Goal: Task Accomplishment & Management: Complete application form

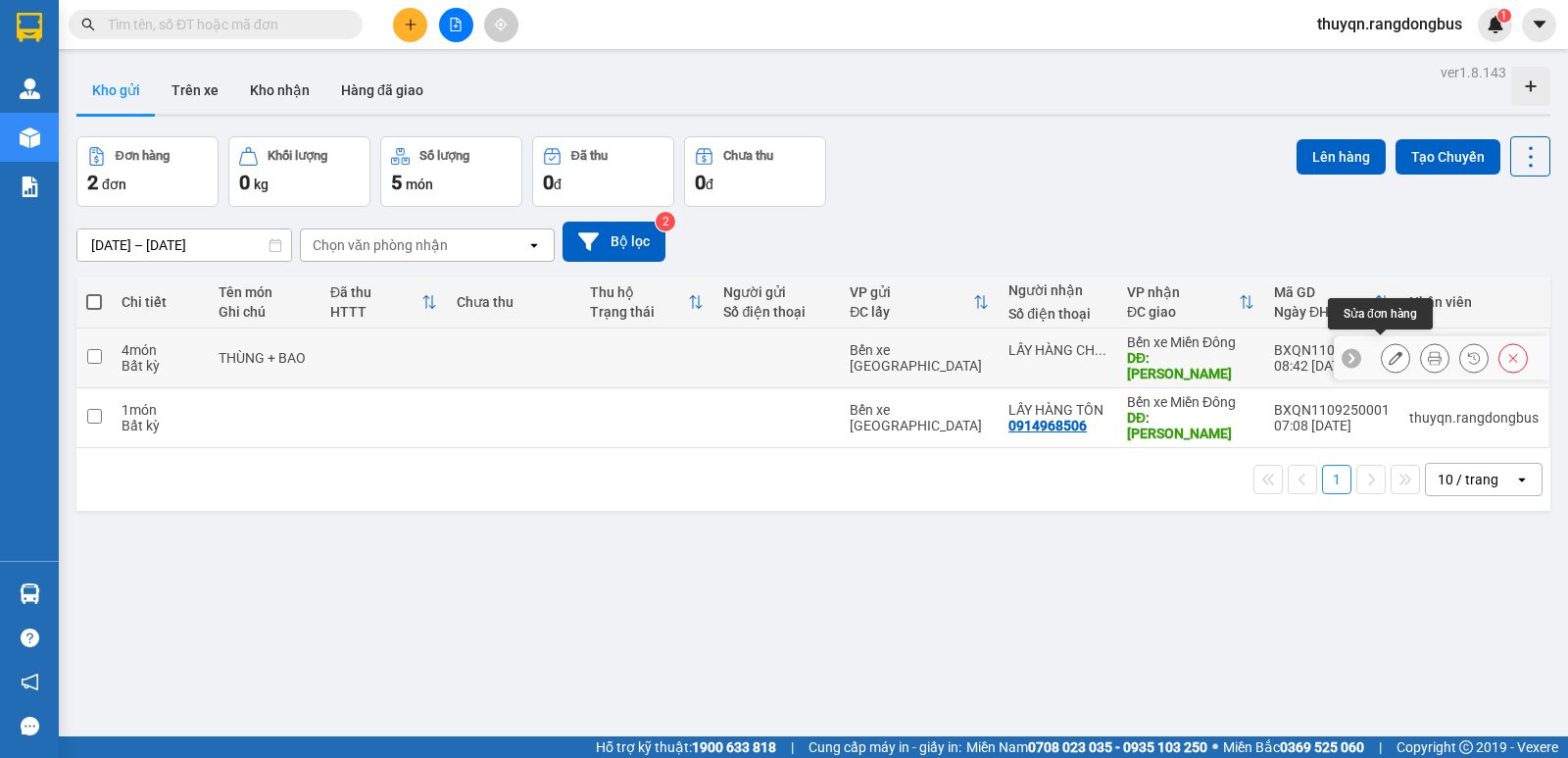
click at [1389, 351] on icon at bounding box center [1396, 358] width 14 height 14
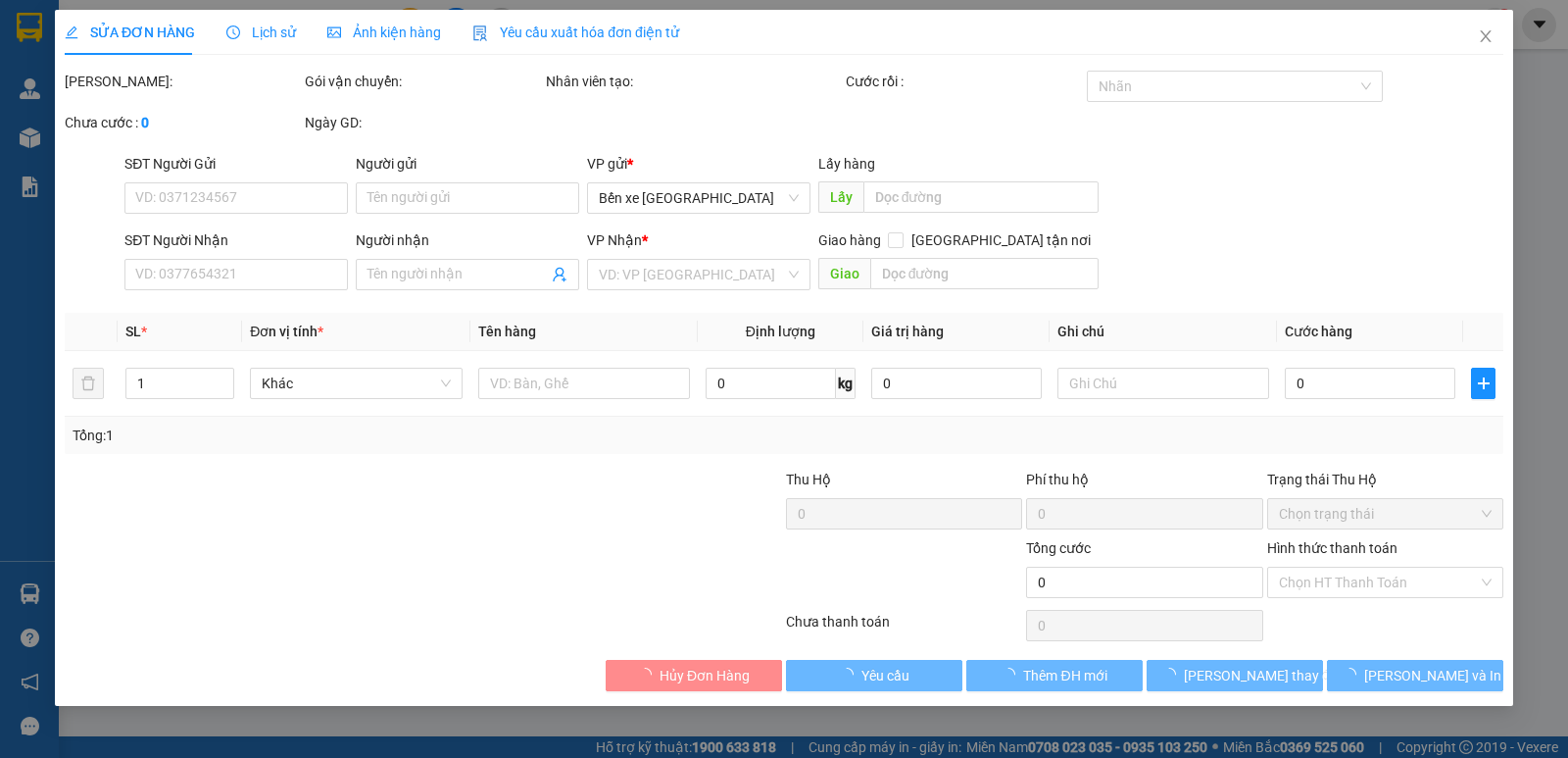
type input "LẤY HÀNG CHÚ TẤN"
type input "[PERSON_NAME]"
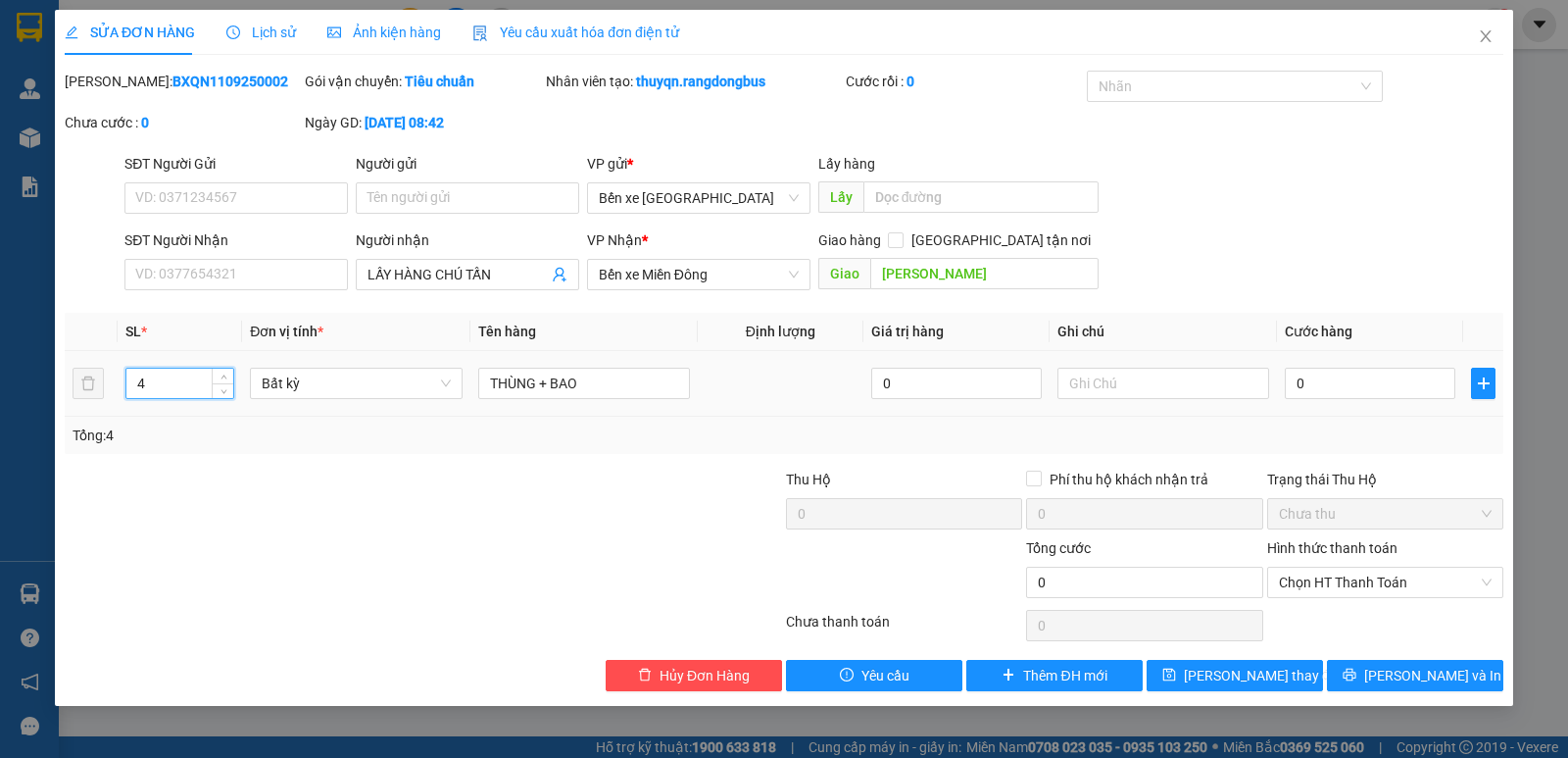
click at [177, 384] on input "4" at bounding box center [179, 383] width 107 height 29
type input "5"
click at [1228, 671] on span "[PERSON_NAME] thay đổi" at bounding box center [1262, 676] width 157 height 22
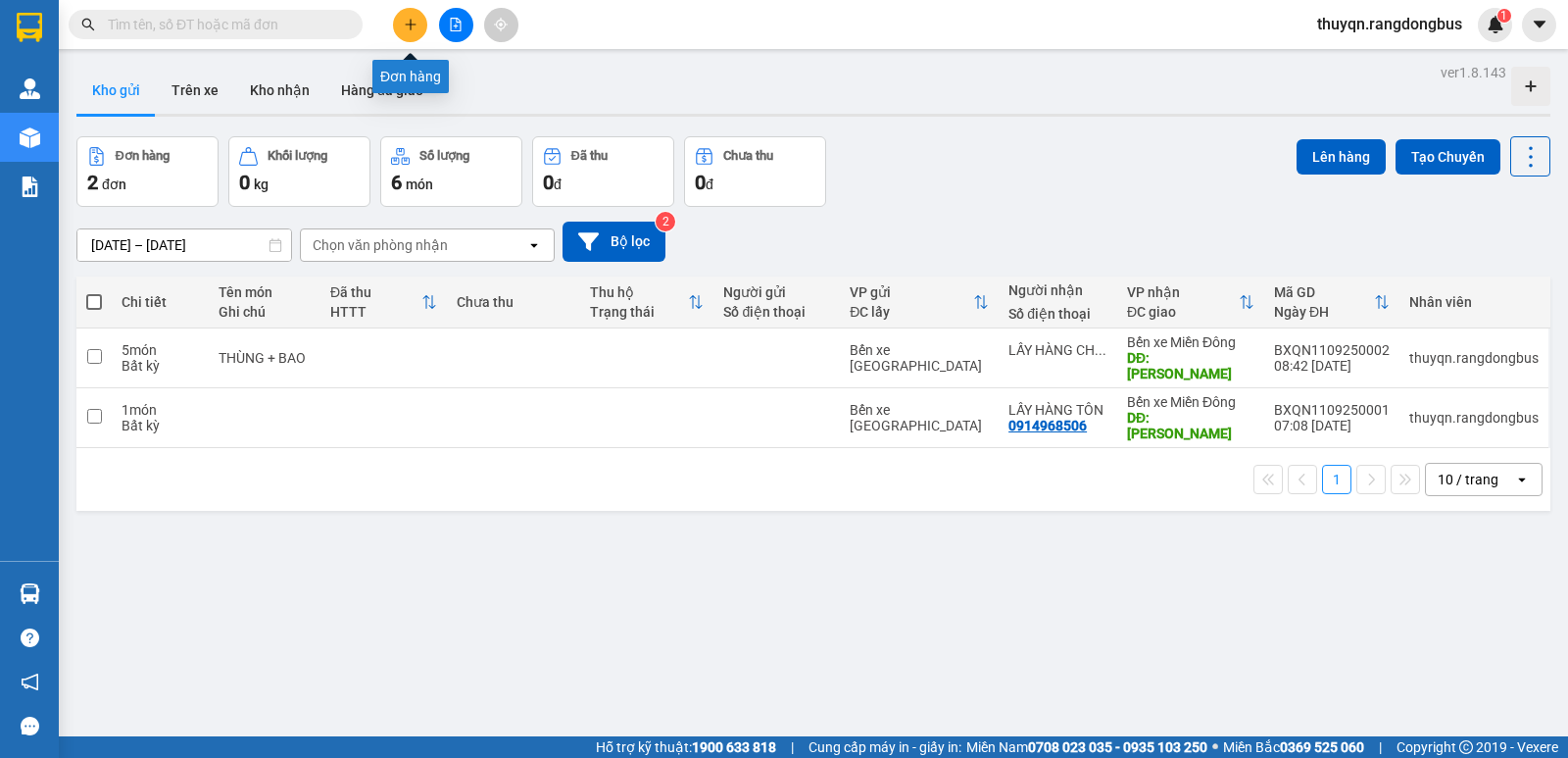
click at [408, 21] on icon "plus" at bounding box center [411, 25] width 14 height 14
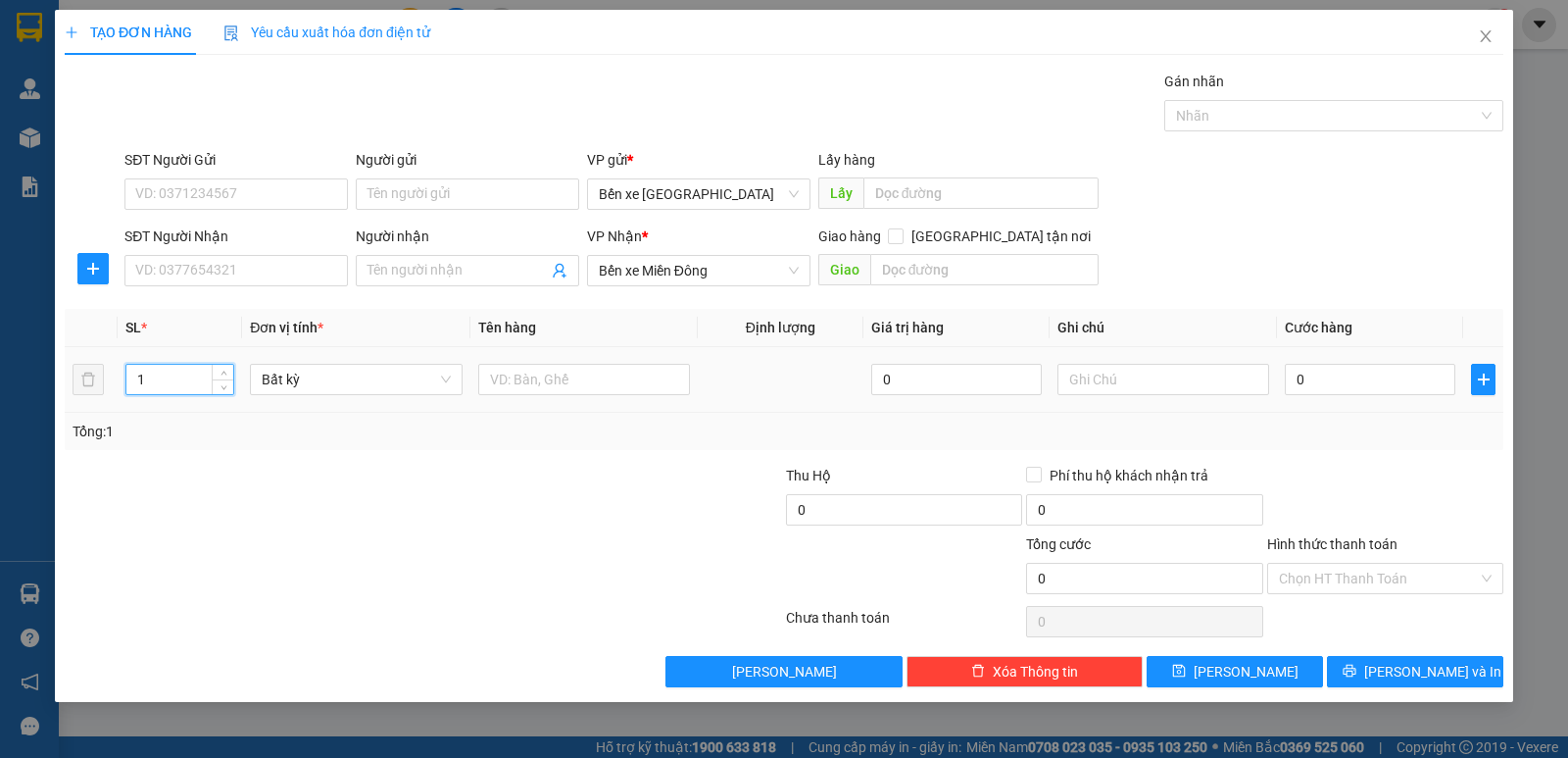
click at [148, 370] on input "1" at bounding box center [179, 379] width 107 height 29
type input "4"
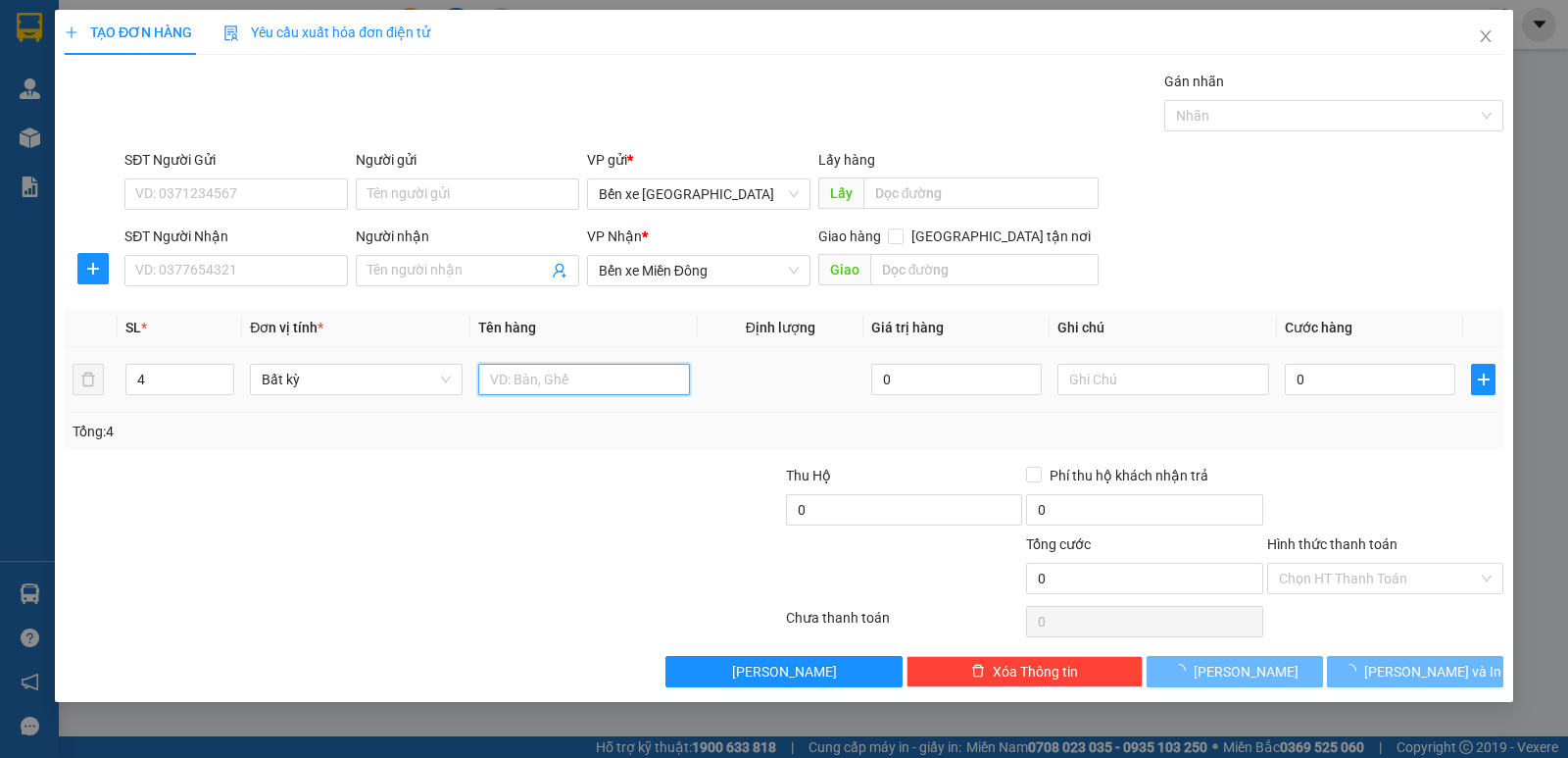
click at [525, 380] on input "text" at bounding box center [584, 379] width 211 height 31
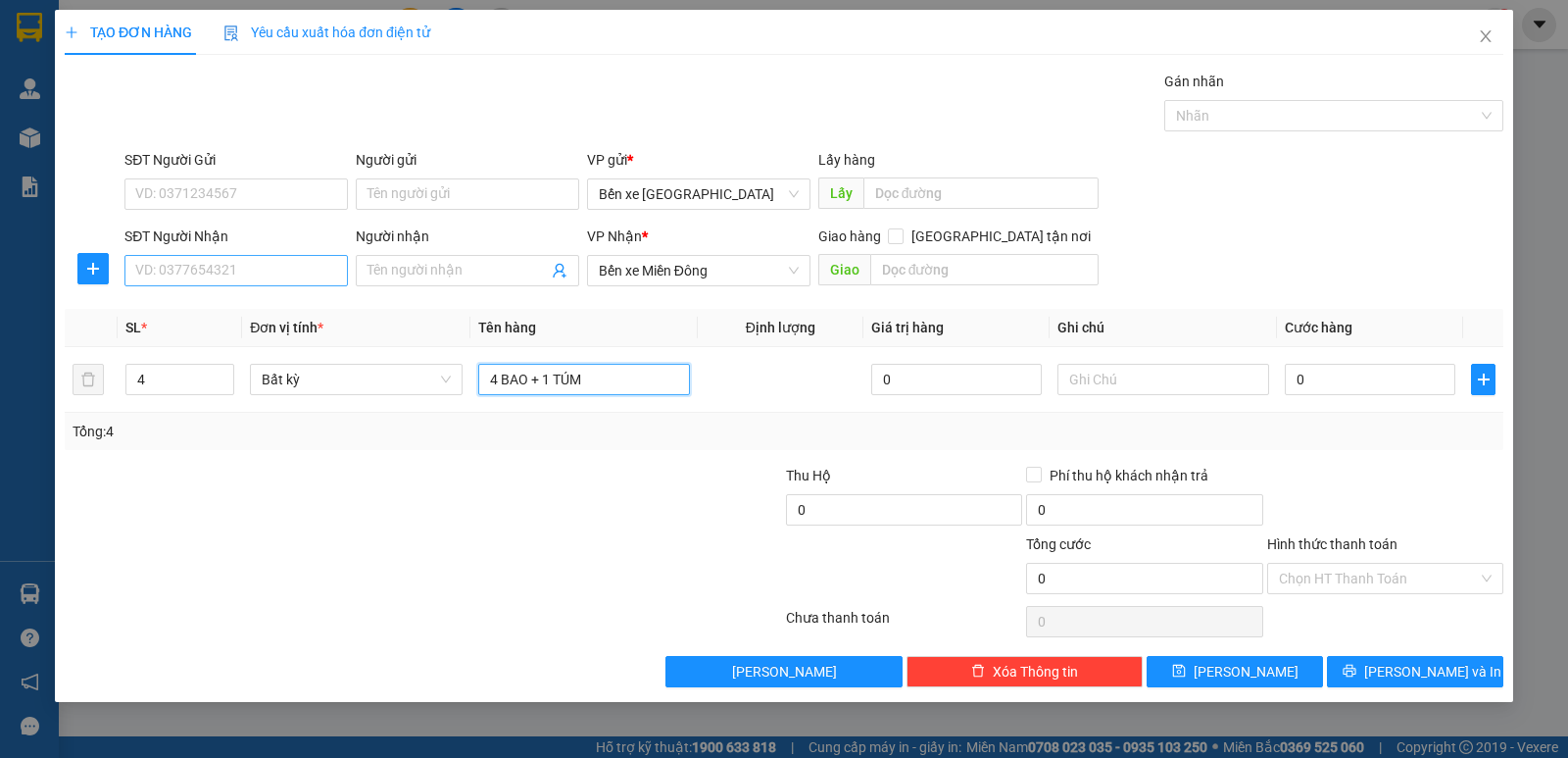
type input "4 BAO + 1 TÚM"
click at [175, 267] on input "SĐT Người Nhận" at bounding box center [236, 270] width 223 height 31
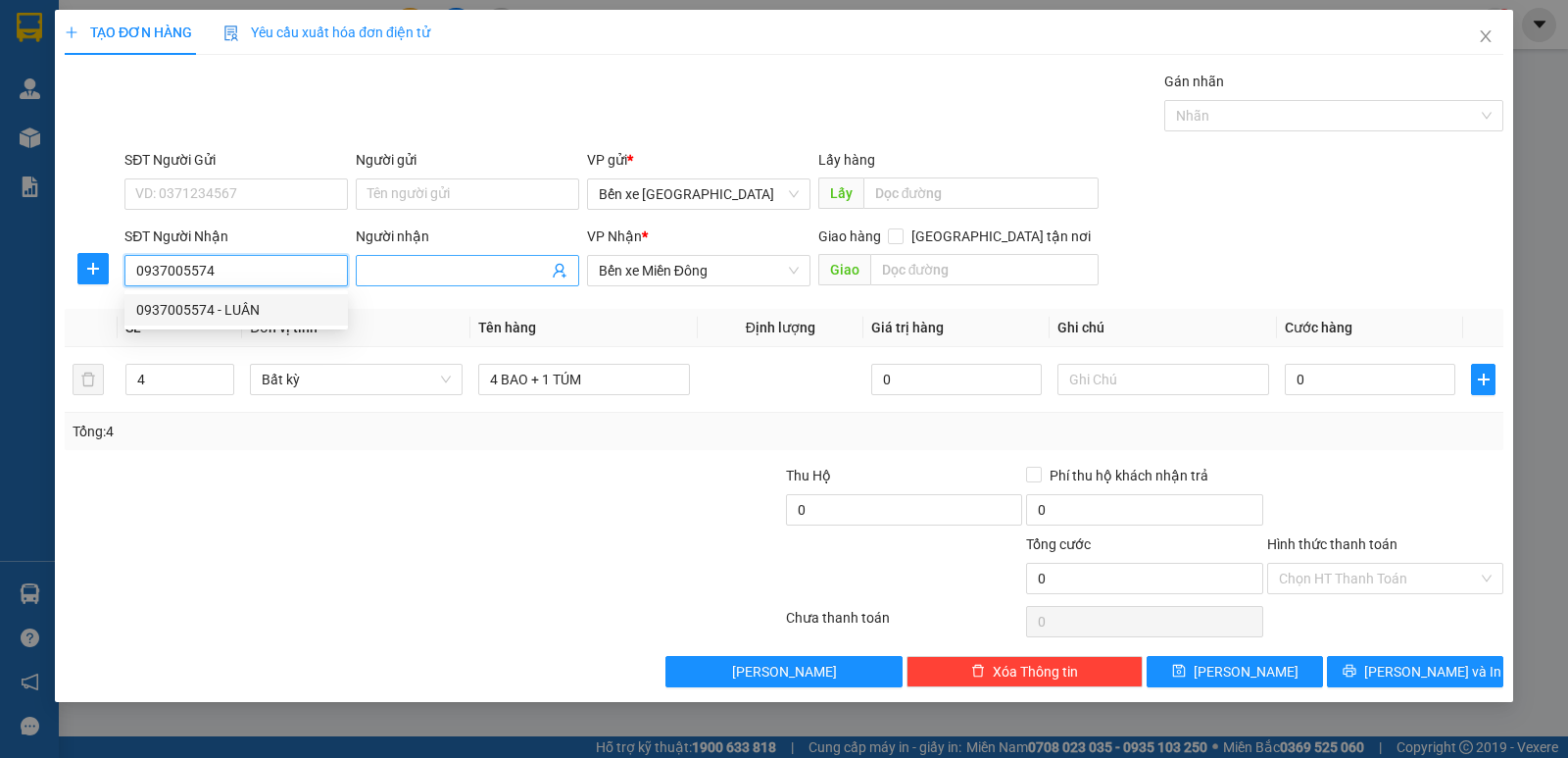
type input "0937005574"
click at [416, 270] on input "Người nhận" at bounding box center [458, 271] width 180 height 22
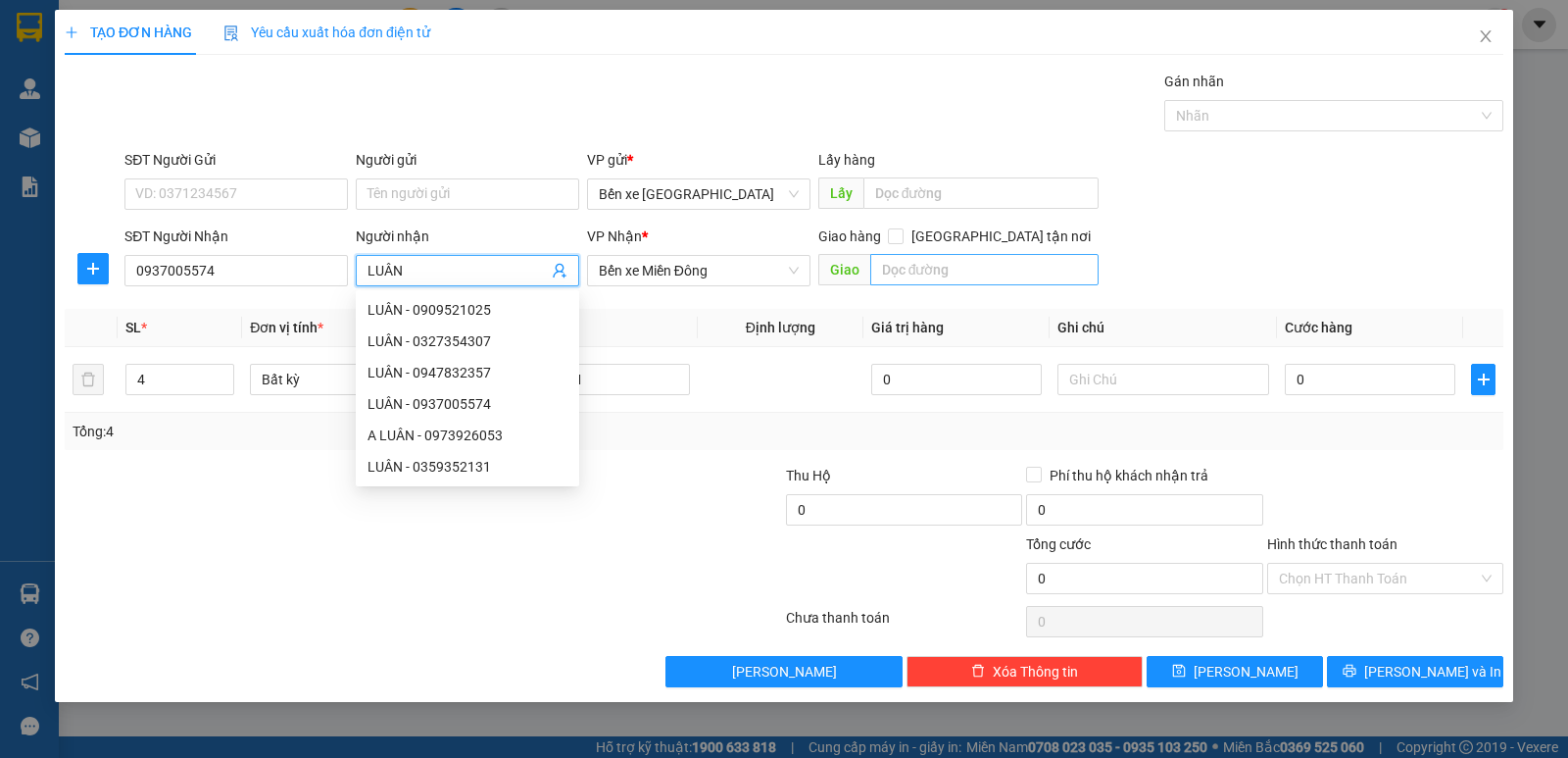
type input "LUÂN"
click at [945, 262] on input "text" at bounding box center [985, 269] width 229 height 31
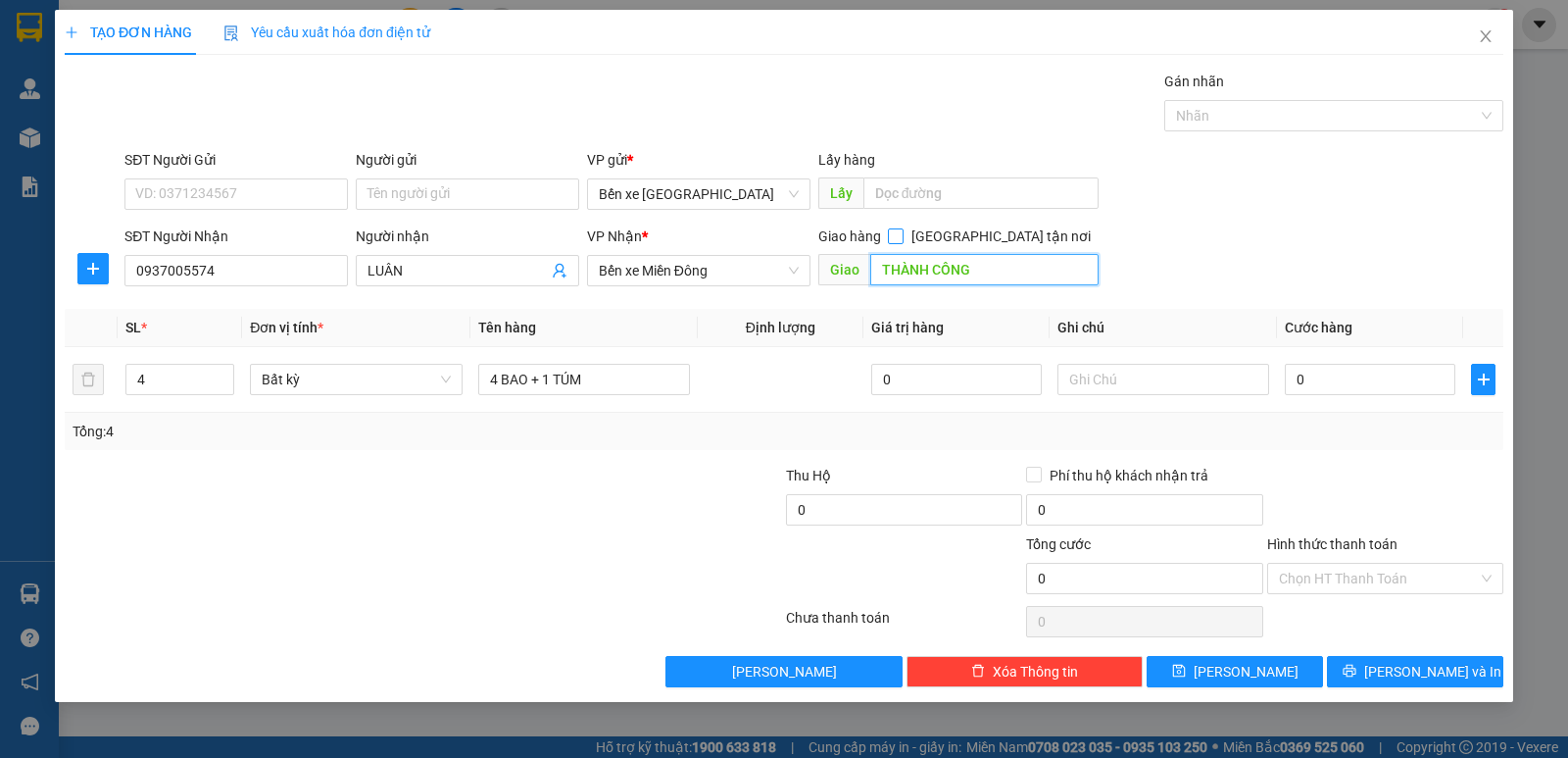
type input "THÀNH CÔNG"
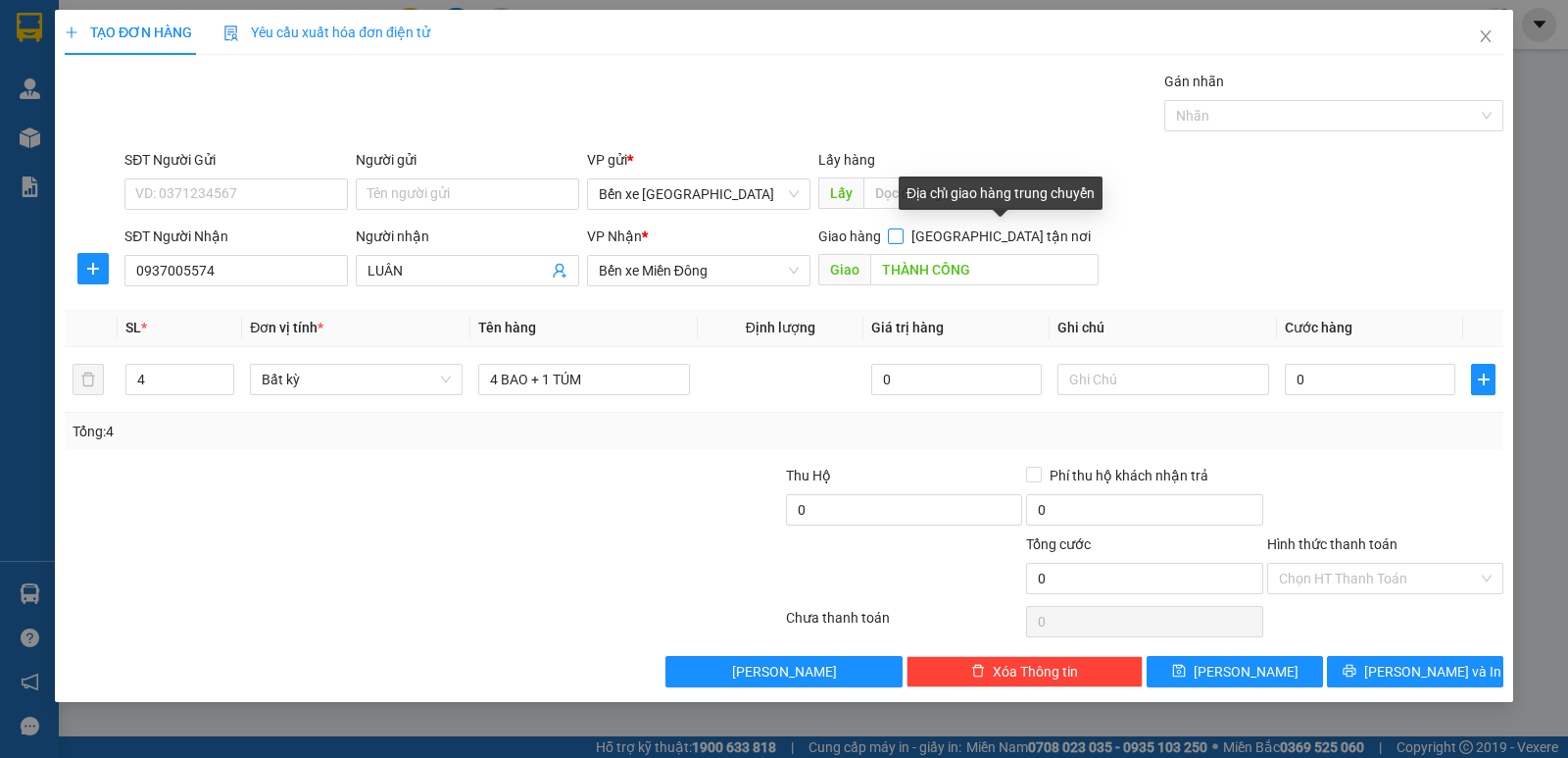
click at [903, 234] on span at bounding box center [896, 236] width 16 height 16
click at [901, 234] on input "[GEOGRAPHIC_DATA] tận nơi" at bounding box center [895, 235] width 14 height 14
checkbox input "true"
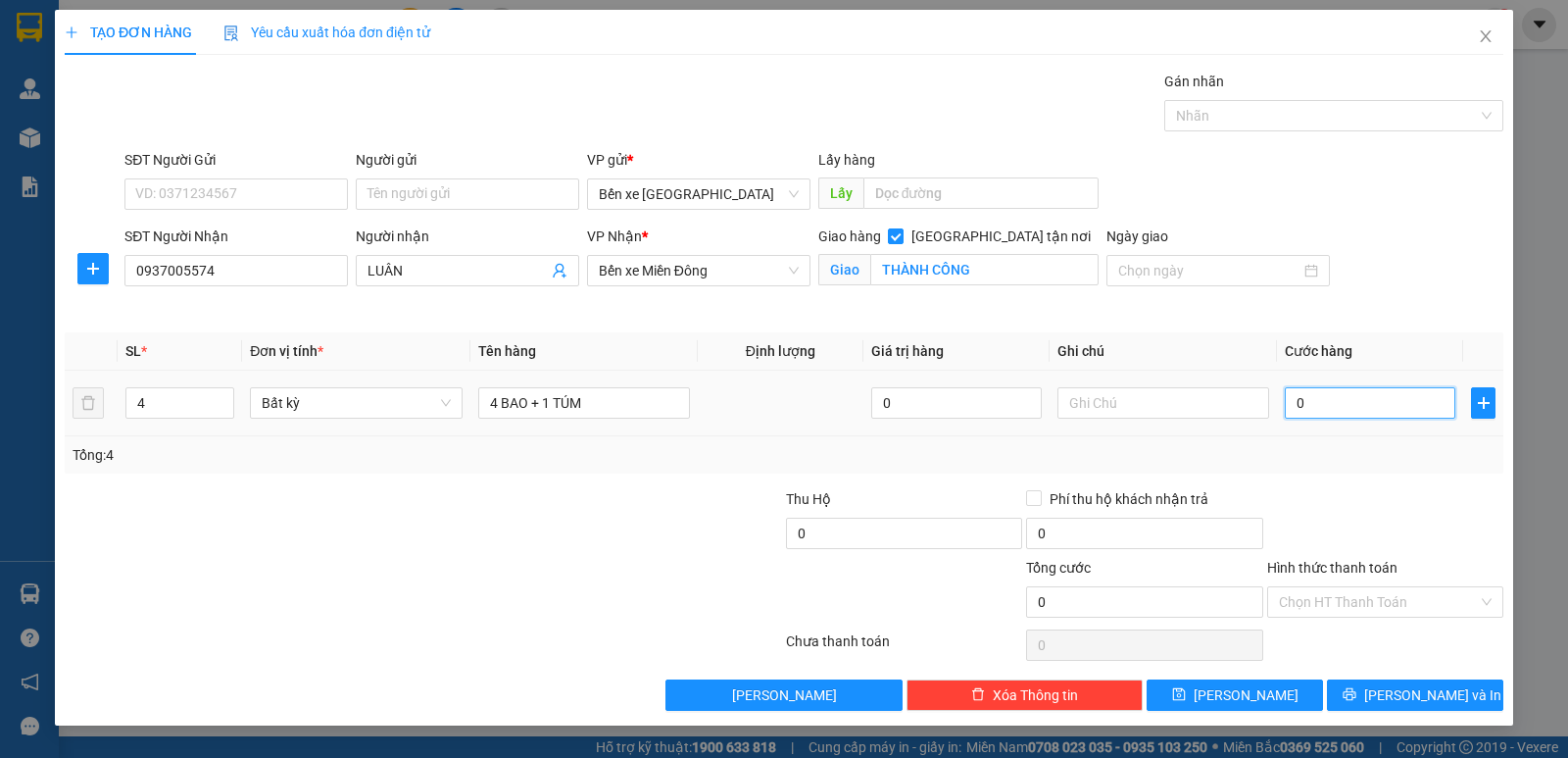
click at [1301, 402] on input "0" at bounding box center [1370, 402] width 170 height 31
type input "2"
type input "28"
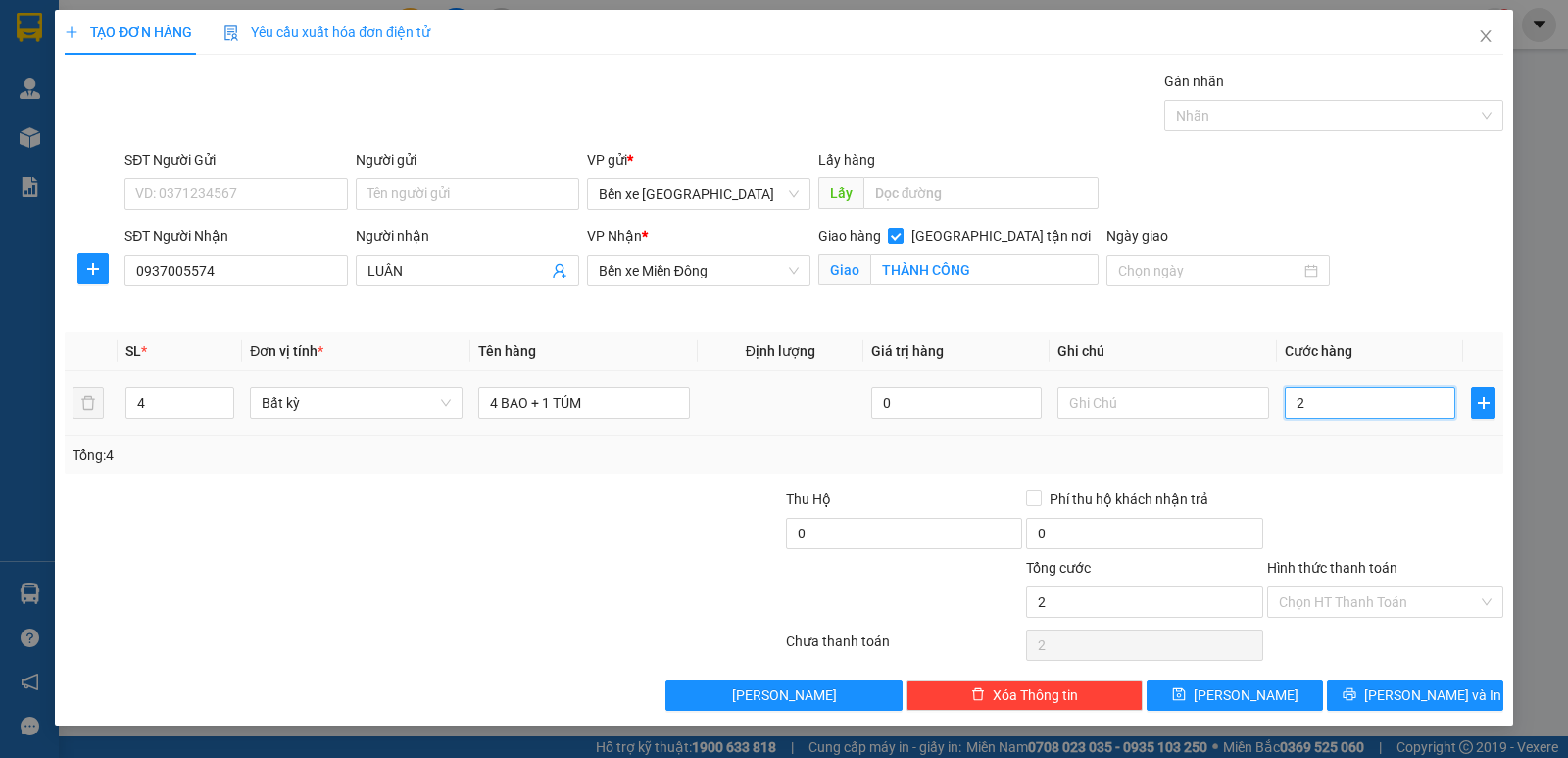
type input "28"
type input "280"
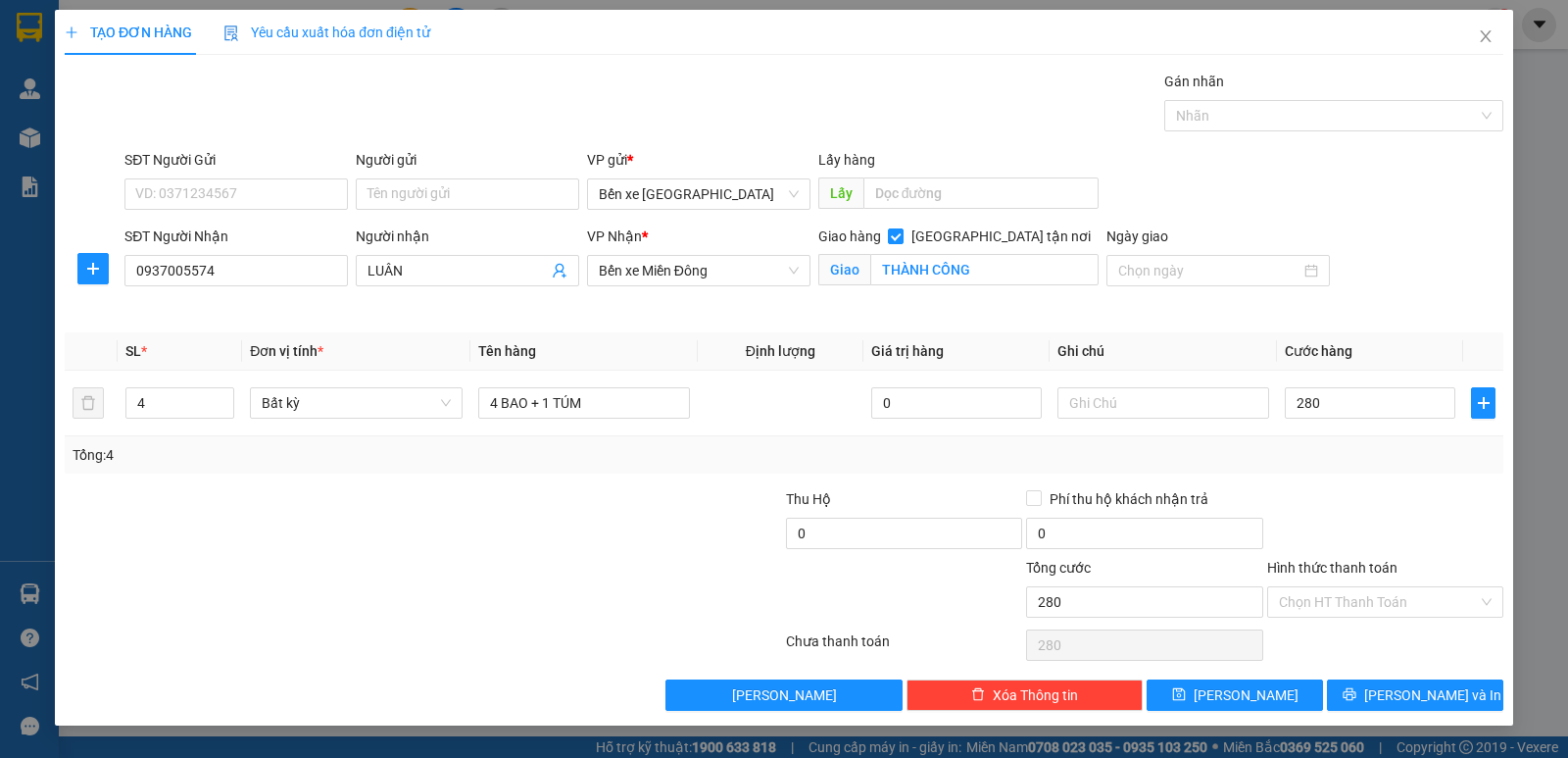
type input "280.000"
click at [1372, 460] on div "Tổng: 4" at bounding box center [784, 455] width 1422 height 22
click at [1337, 563] on label "Hình thức thanh toán" at bounding box center [1332, 568] width 131 height 16
click at [1337, 587] on input "Hình thức thanh toán" at bounding box center [1379, 601] width 199 height 29
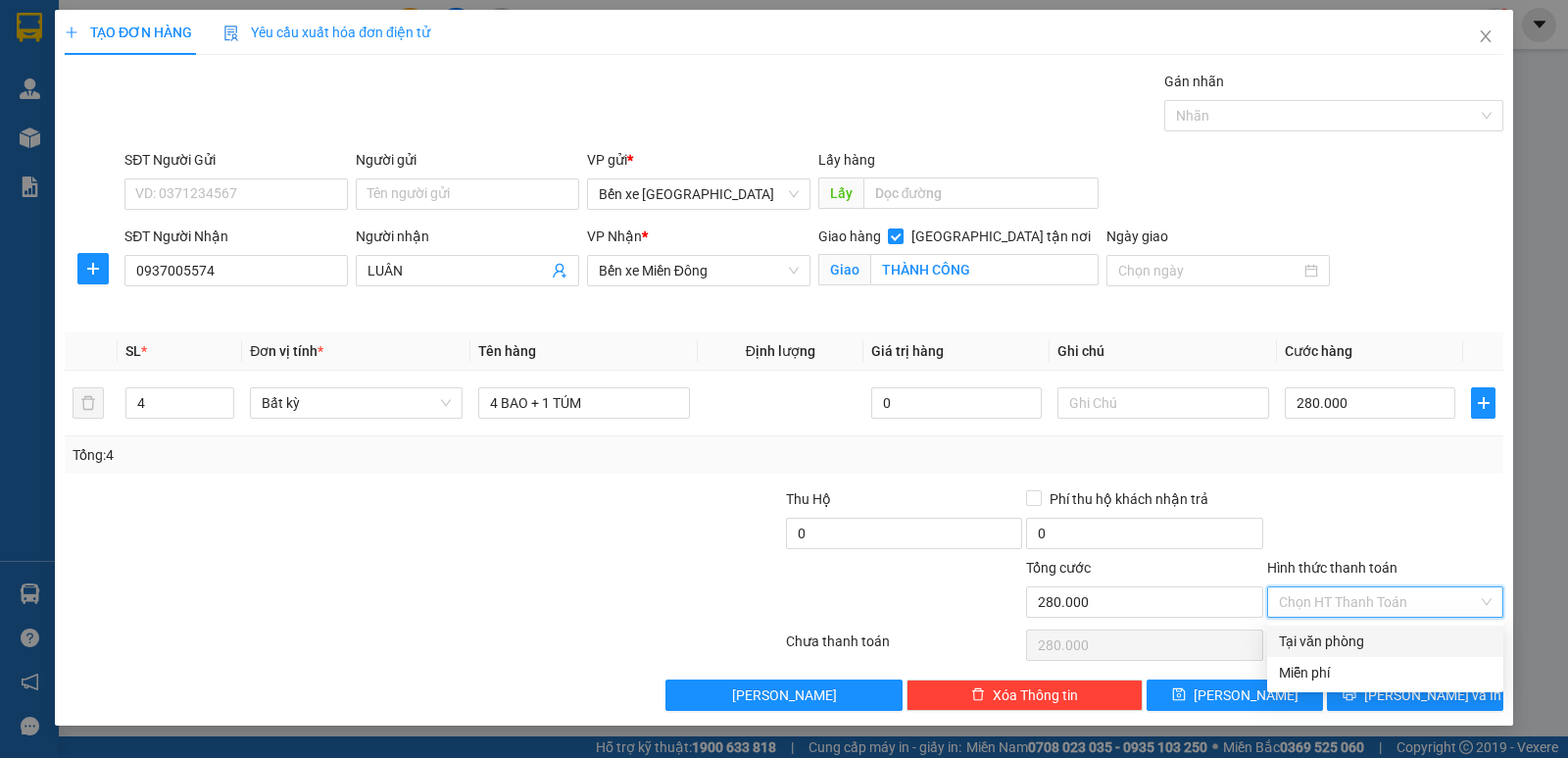
click at [1343, 641] on div "Tại văn phòng" at bounding box center [1385, 641] width 212 height 22
type input "0"
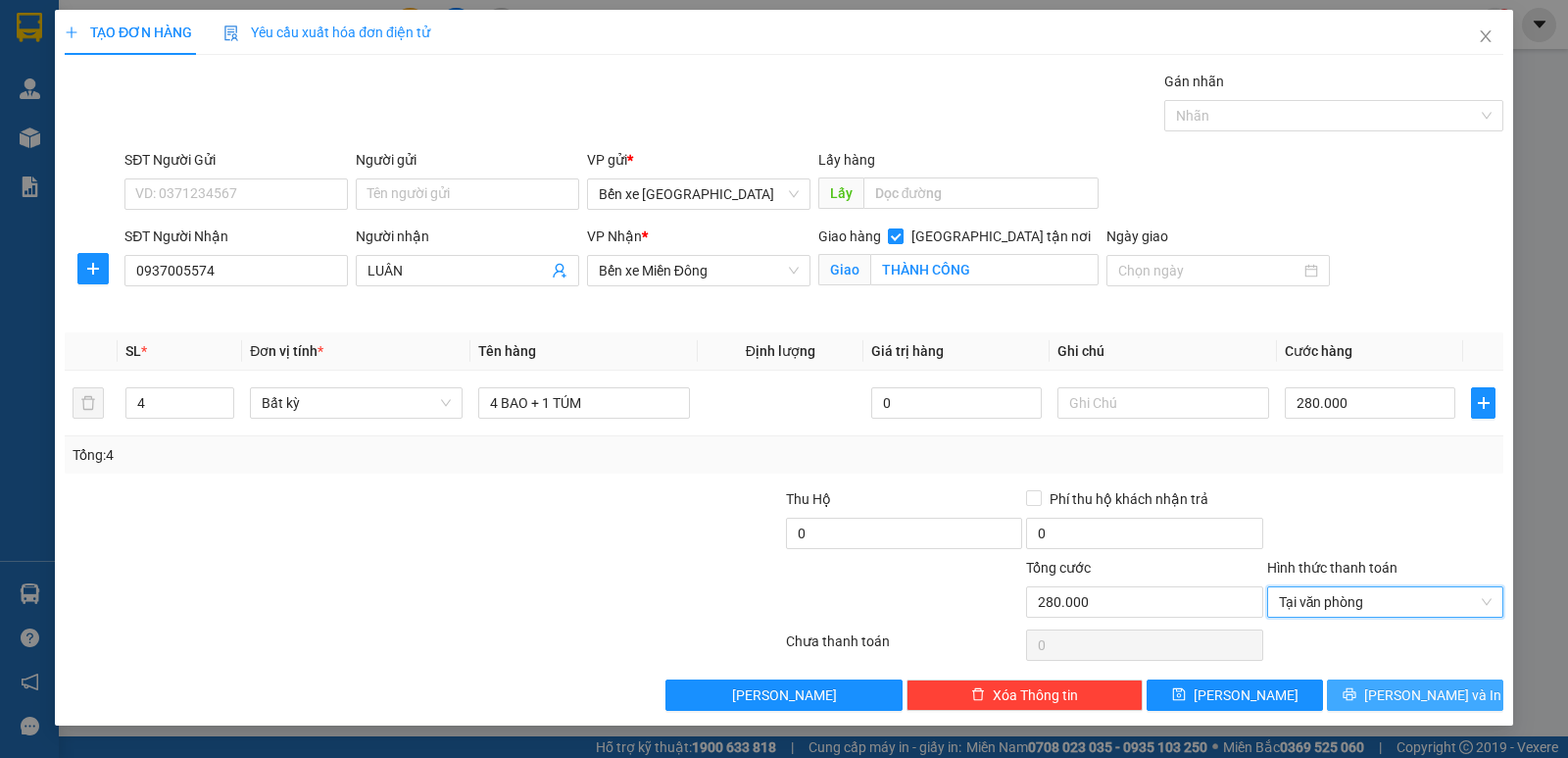
click at [1414, 691] on span "[PERSON_NAME] và In" at bounding box center [1432, 695] width 138 height 22
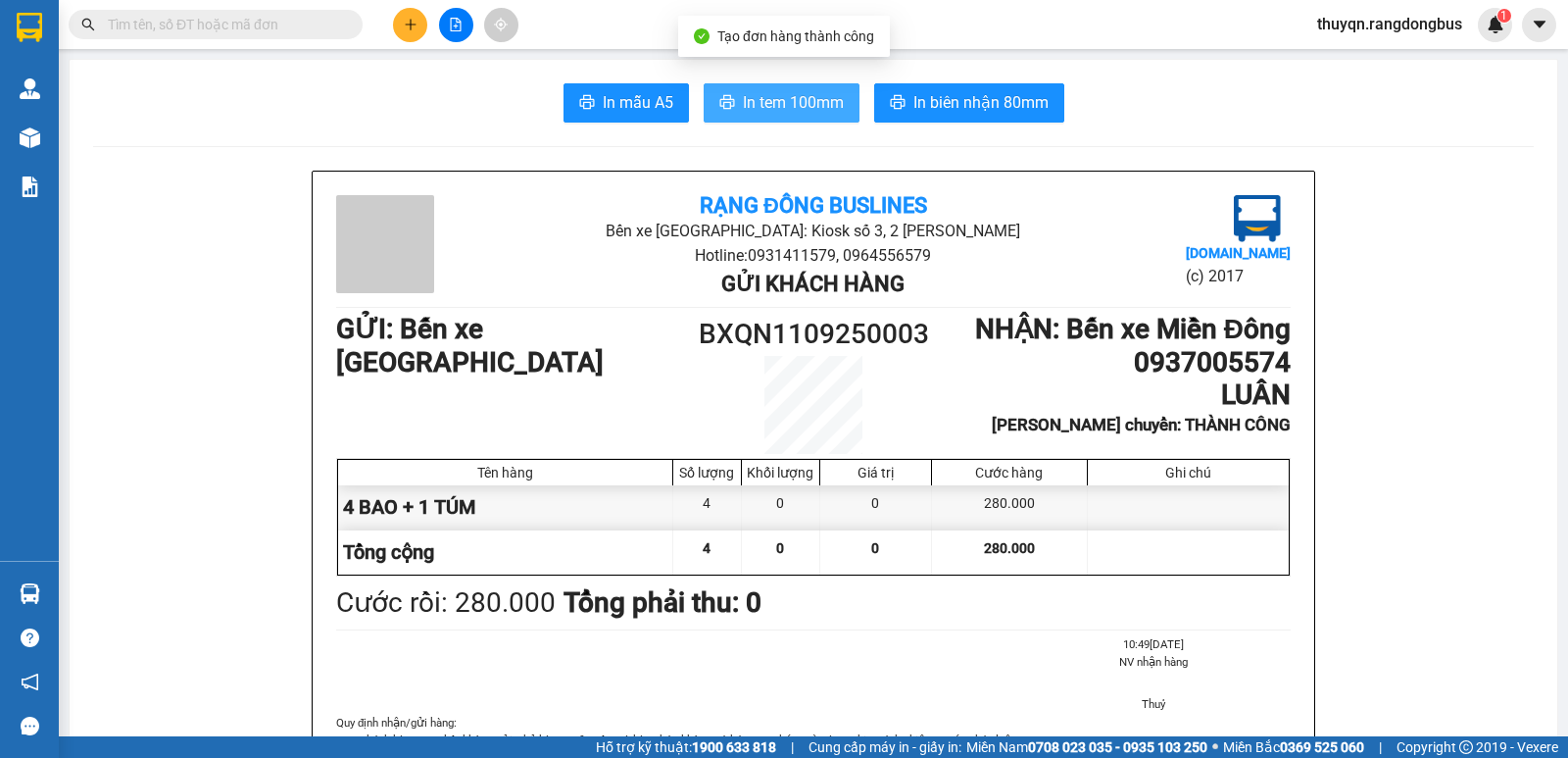
click at [757, 101] on span "In tem 100mm" at bounding box center [792, 102] width 101 height 25
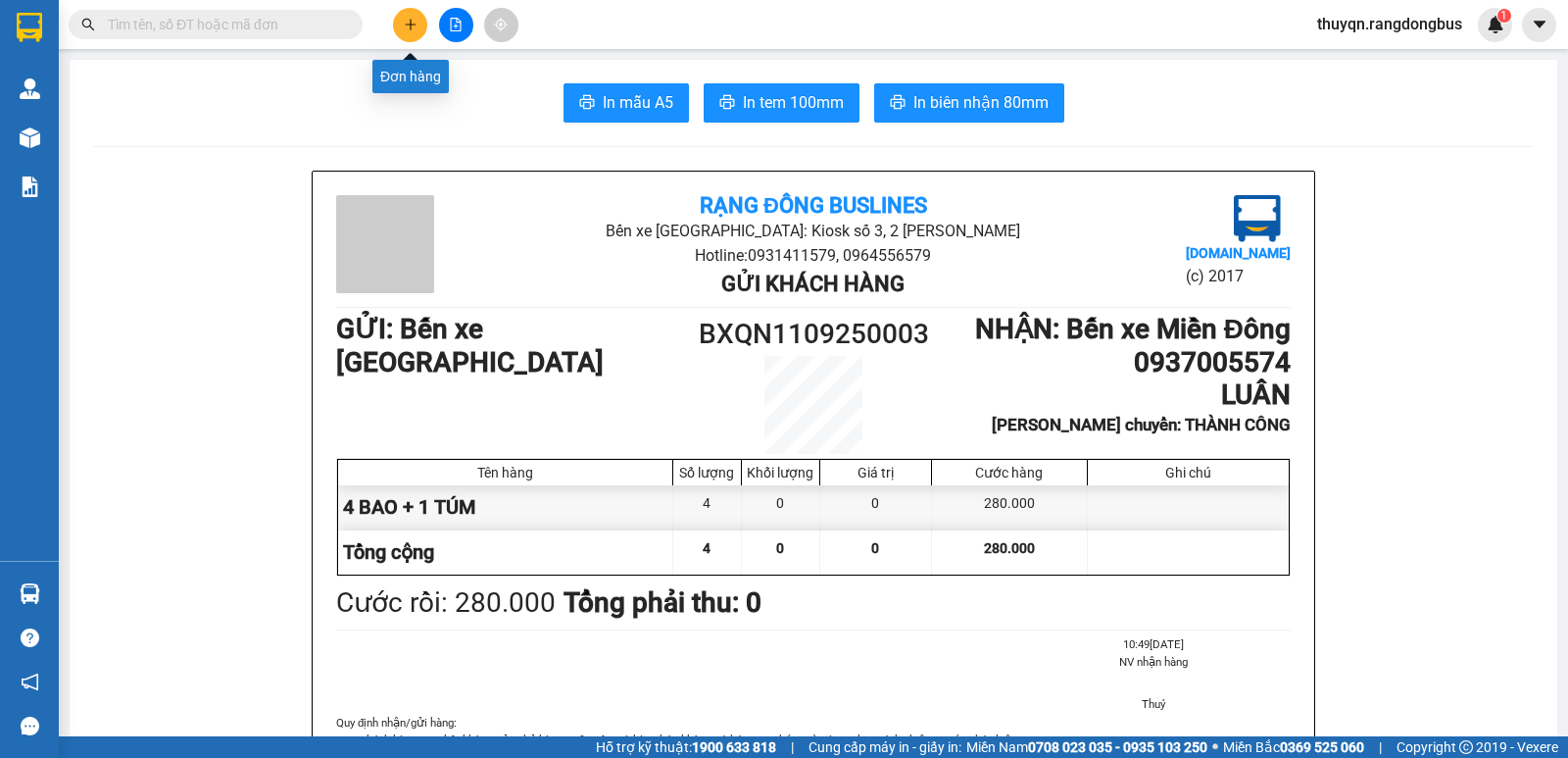
click at [407, 23] on icon "plus" at bounding box center [411, 25] width 14 height 14
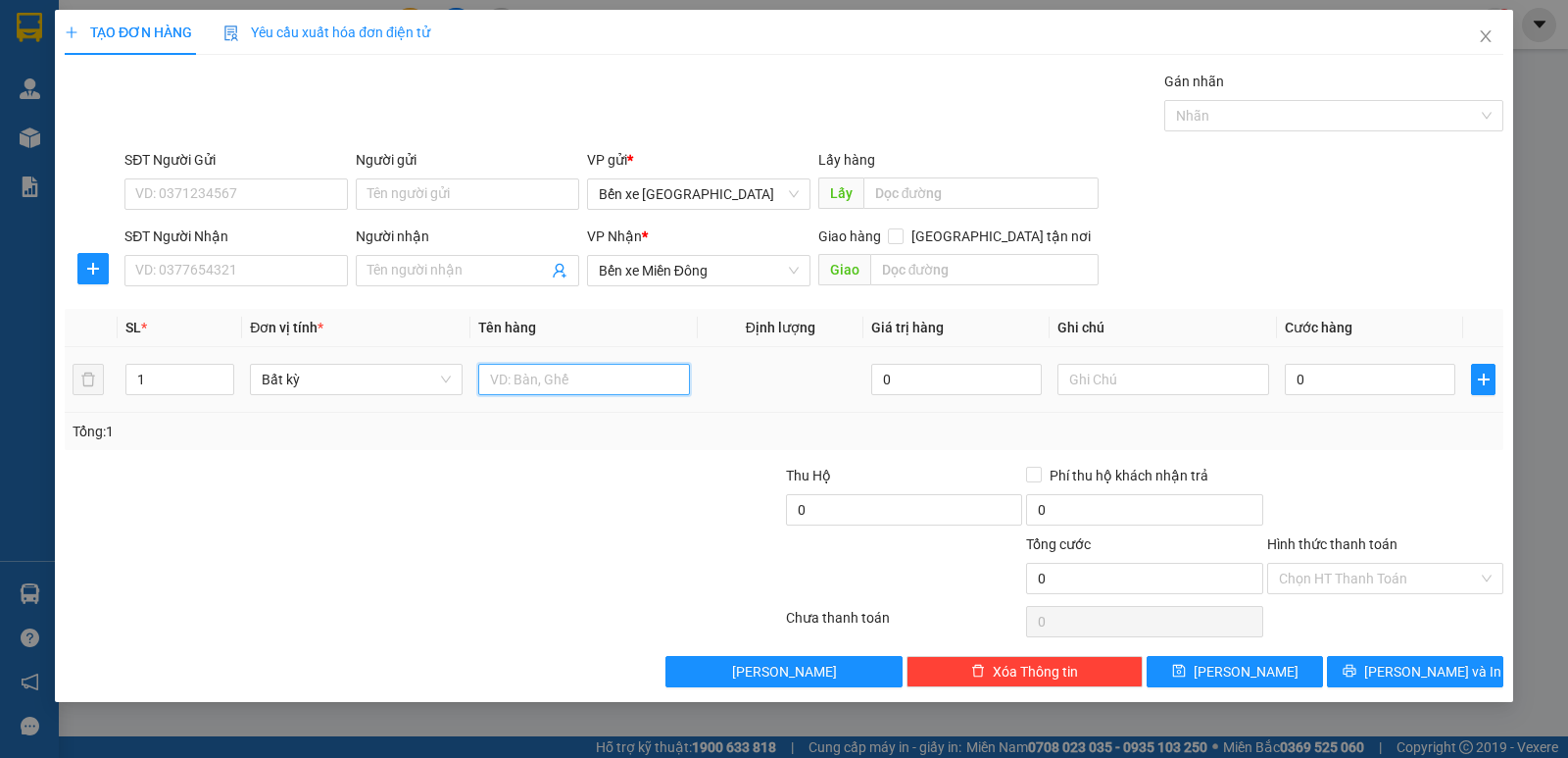
click at [562, 376] on input "text" at bounding box center [584, 379] width 211 height 31
type input "T XỐP + BAO"
click at [150, 381] on input "1" at bounding box center [179, 379] width 107 height 29
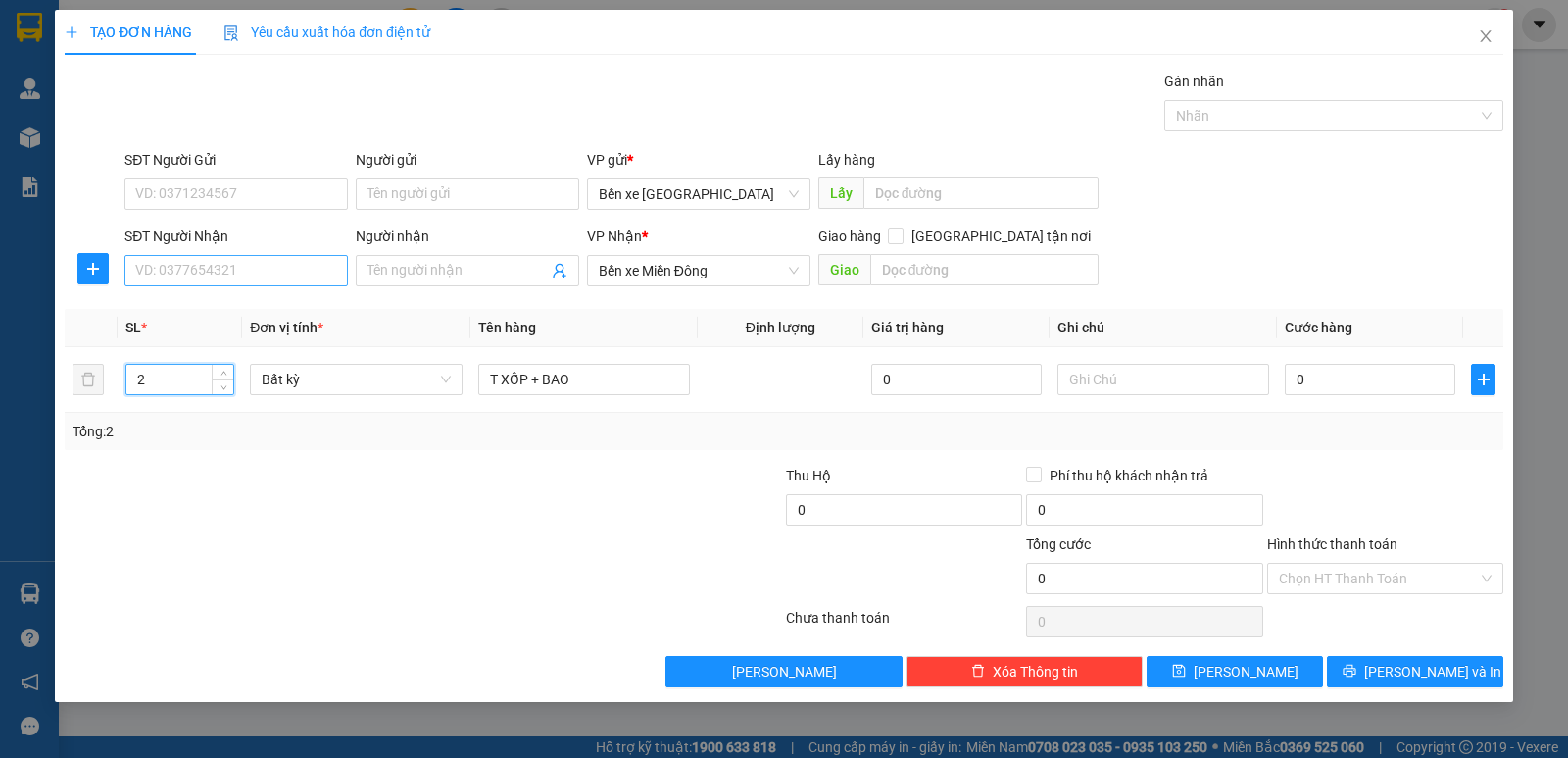
type input "2"
click at [174, 274] on input "SĐT Người Nhận" at bounding box center [236, 270] width 223 height 31
type input "0979024039"
click at [937, 275] on input "text" at bounding box center [985, 269] width 229 height 31
type input "THÀNH CÔNG"
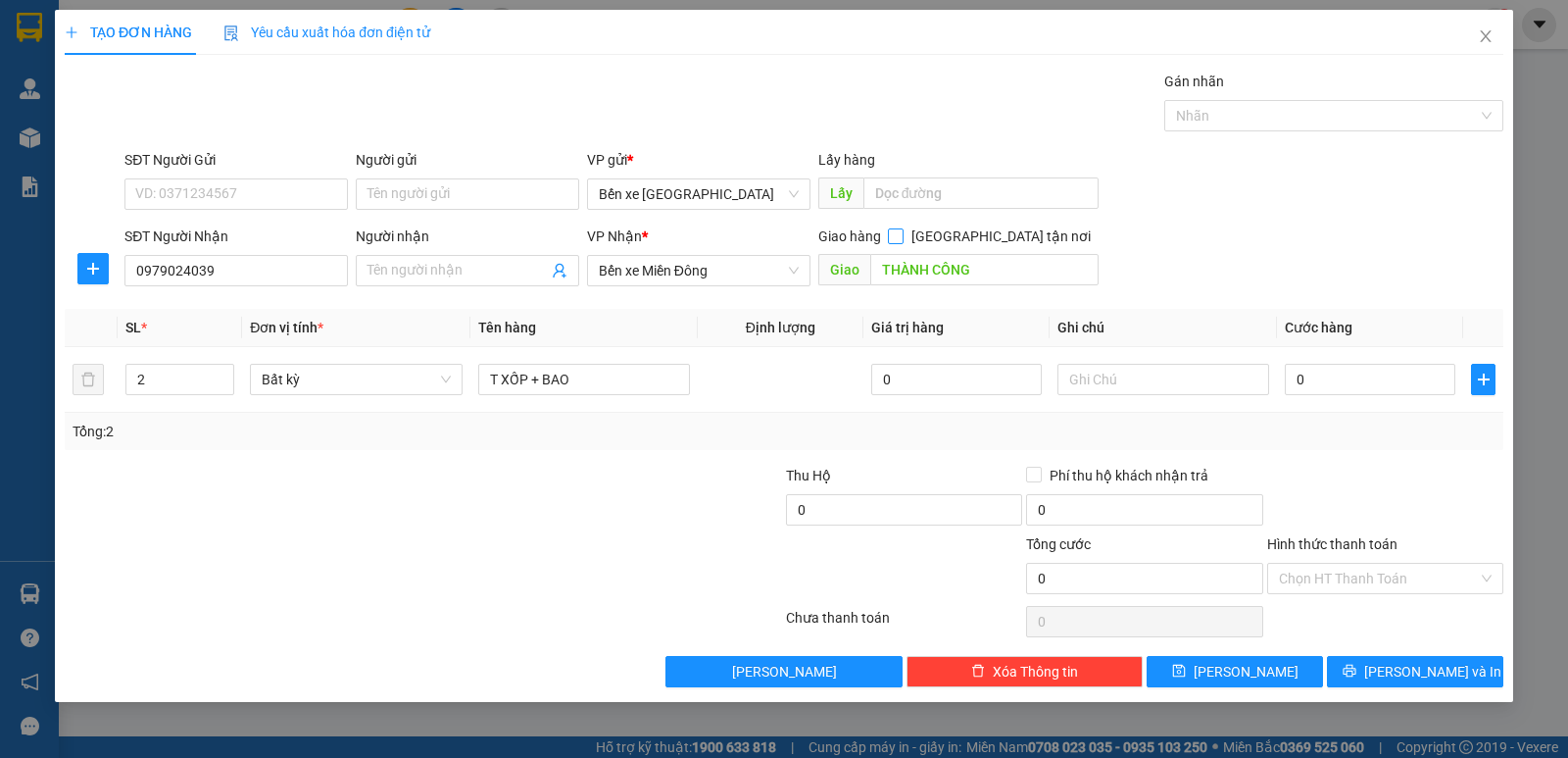
click at [901, 233] on input "[GEOGRAPHIC_DATA] tận nơi" at bounding box center [895, 235] width 14 height 14
checkbox input "true"
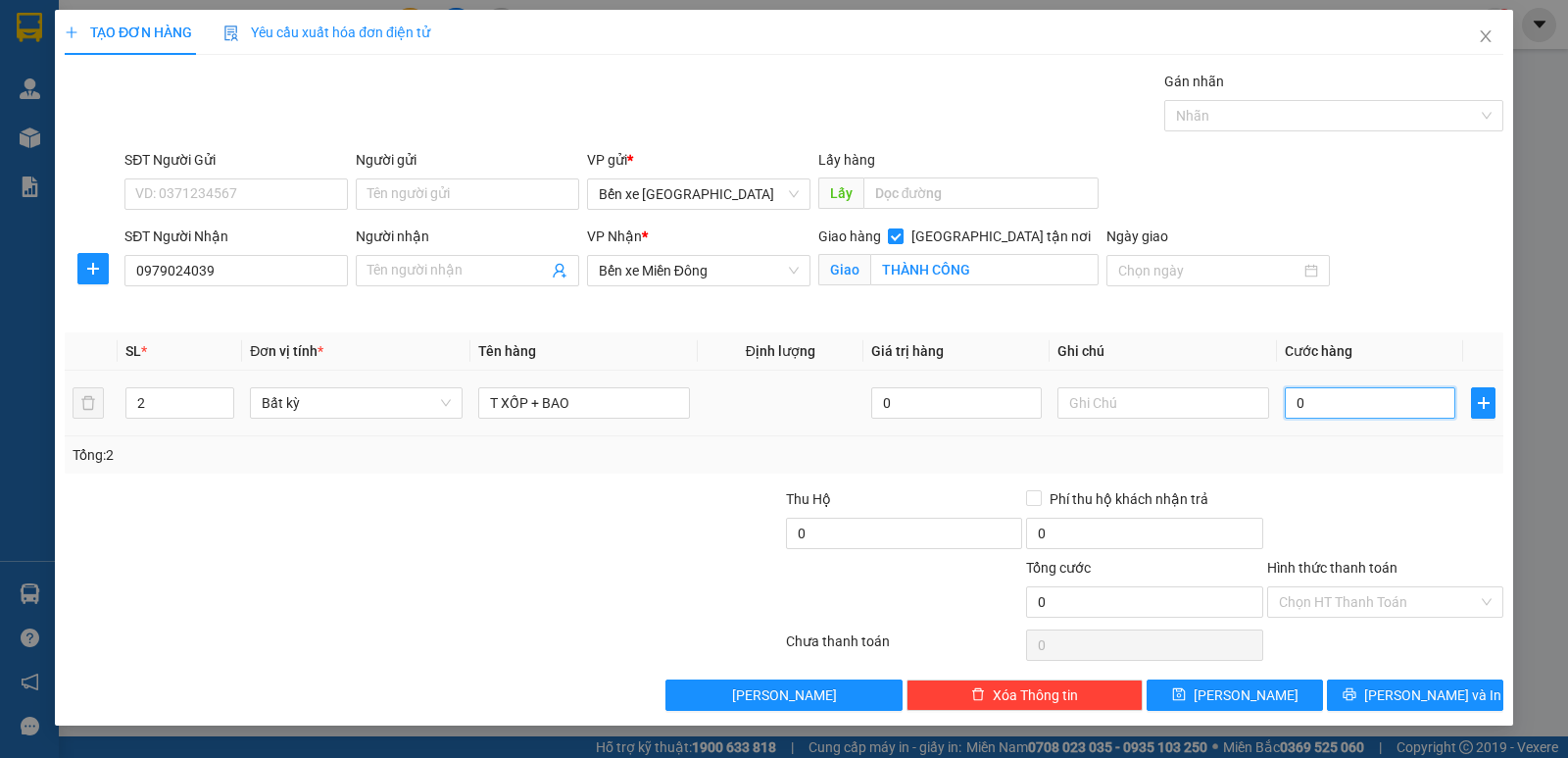
click at [1297, 410] on input "0" at bounding box center [1370, 402] width 170 height 31
type input "1"
type input "15"
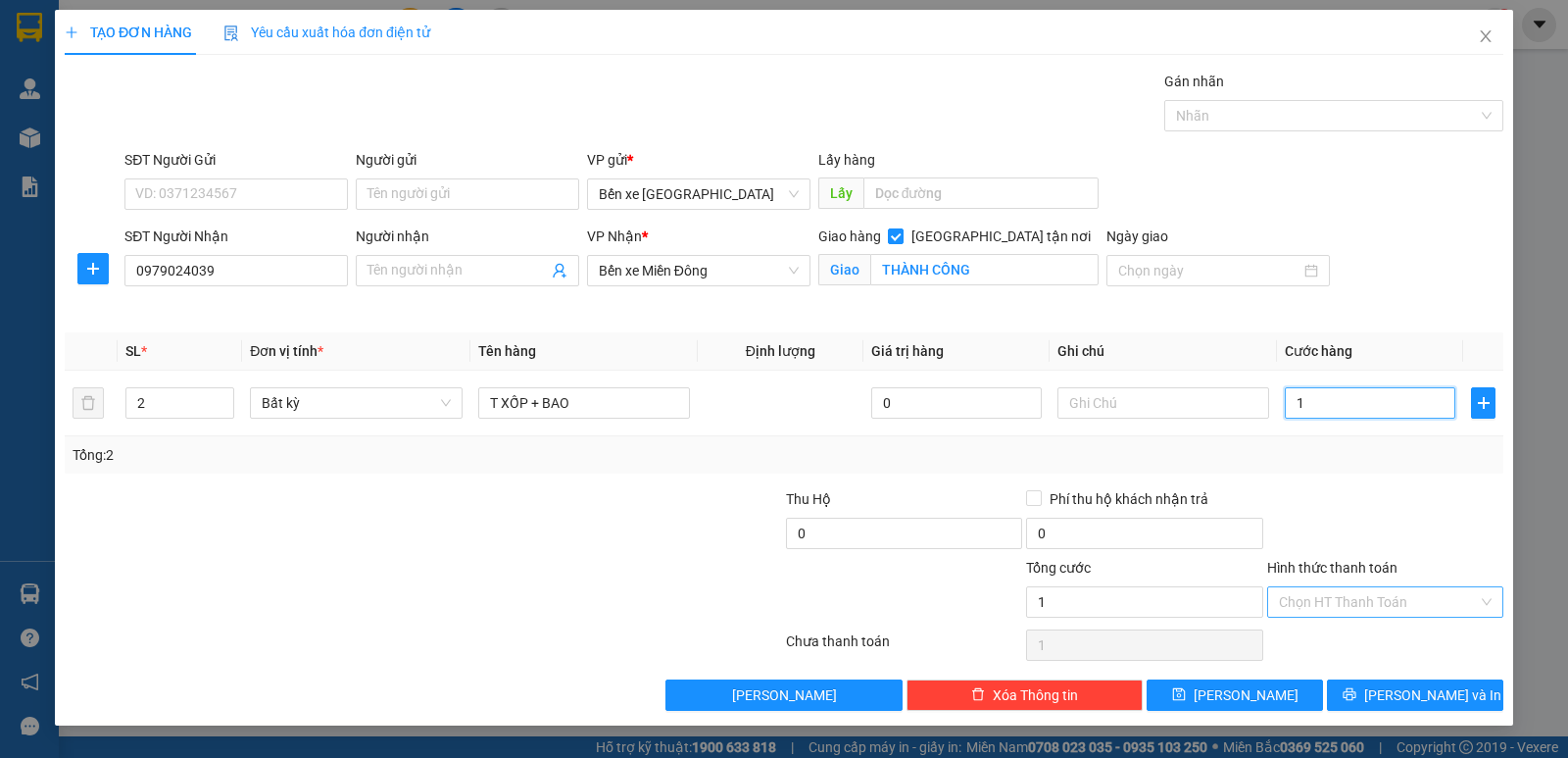
type input "15"
type input "150"
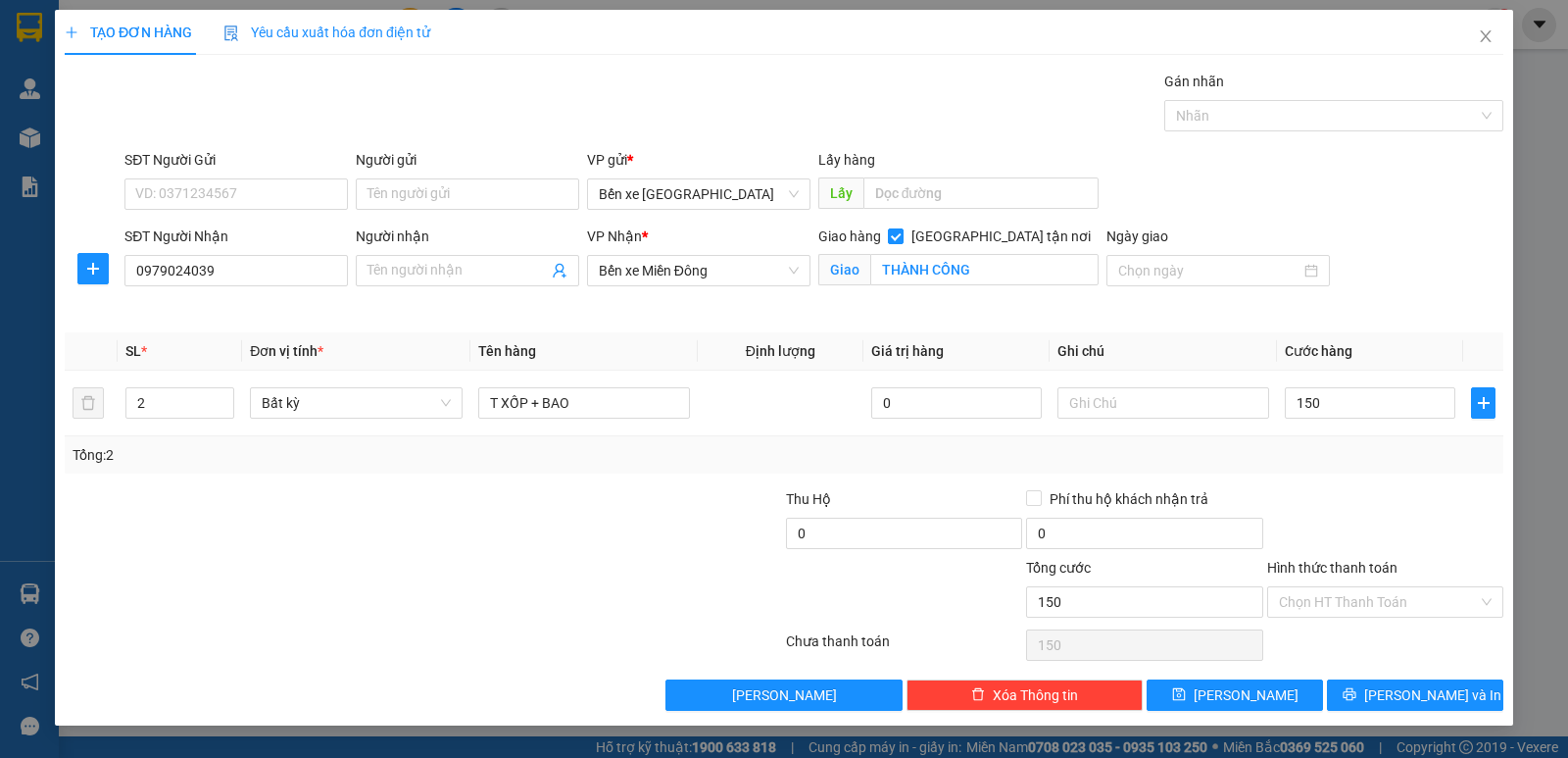
type input "150.000"
click at [1366, 472] on div "Tổng: 2" at bounding box center [784, 454] width 1438 height 37
click at [1349, 568] on label "Hình thức thanh toán" at bounding box center [1332, 568] width 131 height 16
click at [1349, 587] on input "Hình thức thanh toán" at bounding box center [1379, 601] width 199 height 29
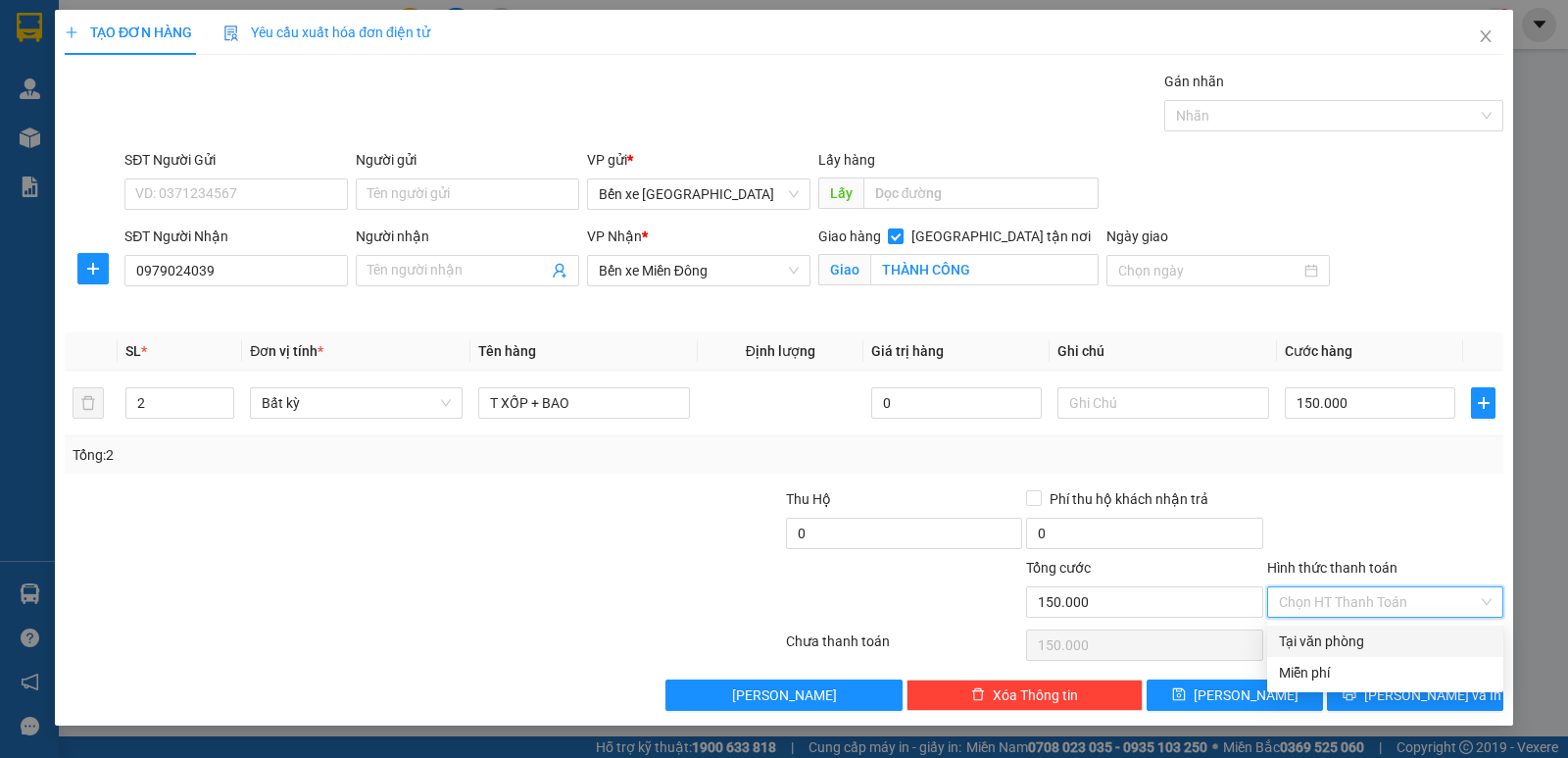
click at [1340, 636] on div "Tại văn phòng" at bounding box center [1385, 641] width 212 height 22
type input "0"
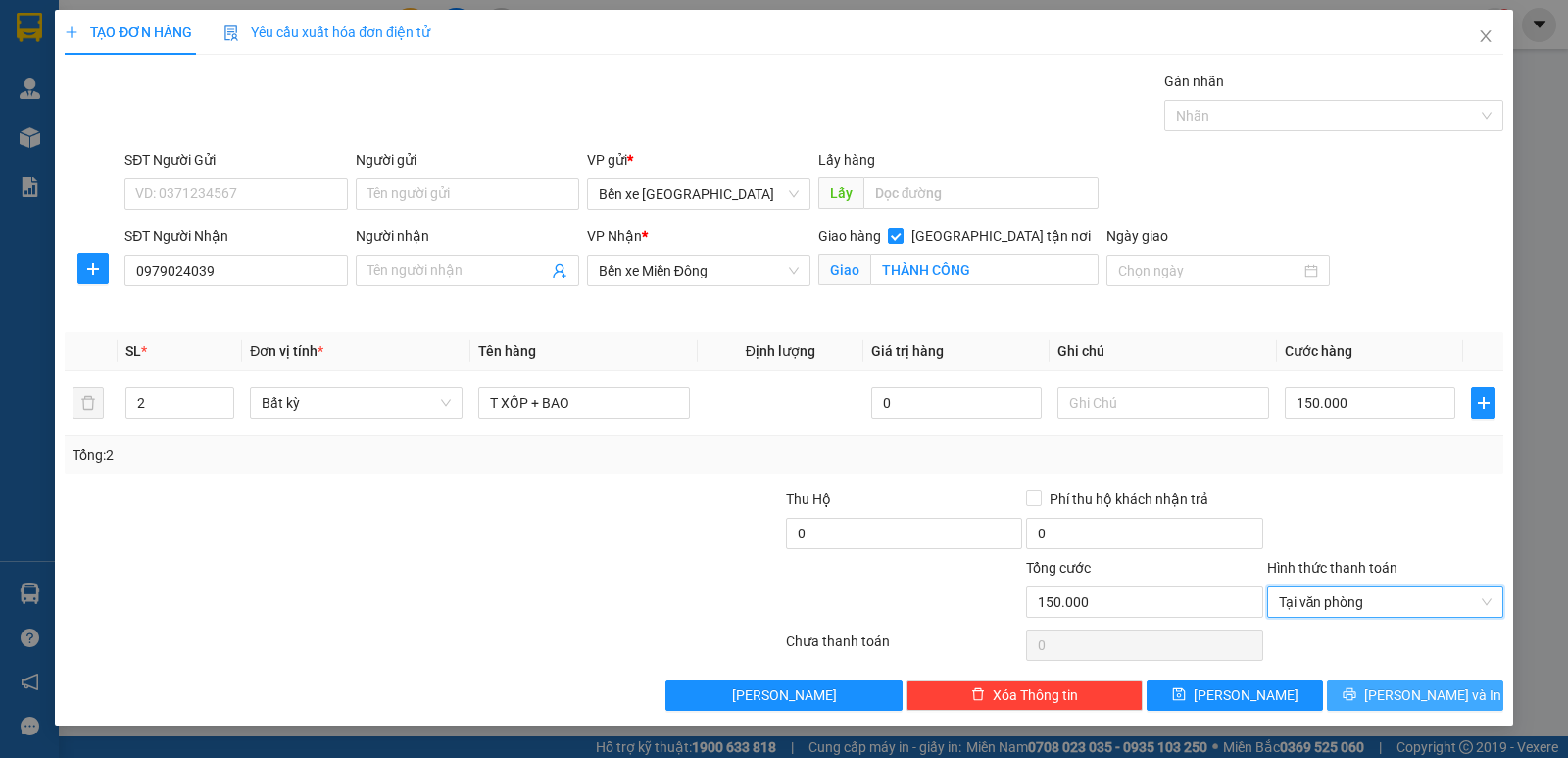
click at [1434, 694] on span "[PERSON_NAME] và In" at bounding box center [1432, 695] width 138 height 22
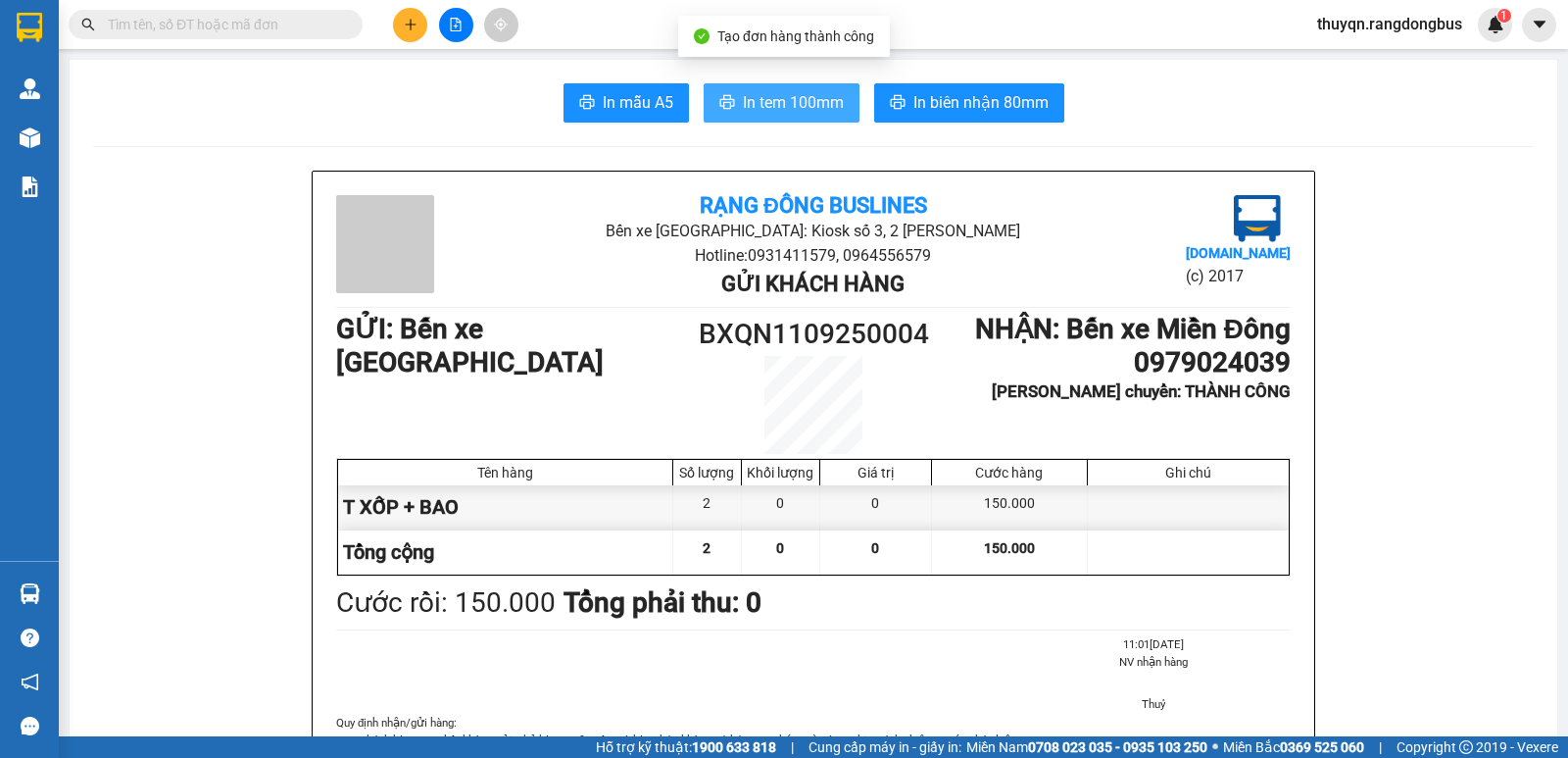
click at [806, 98] on span "In tem 100mm" at bounding box center [792, 102] width 101 height 25
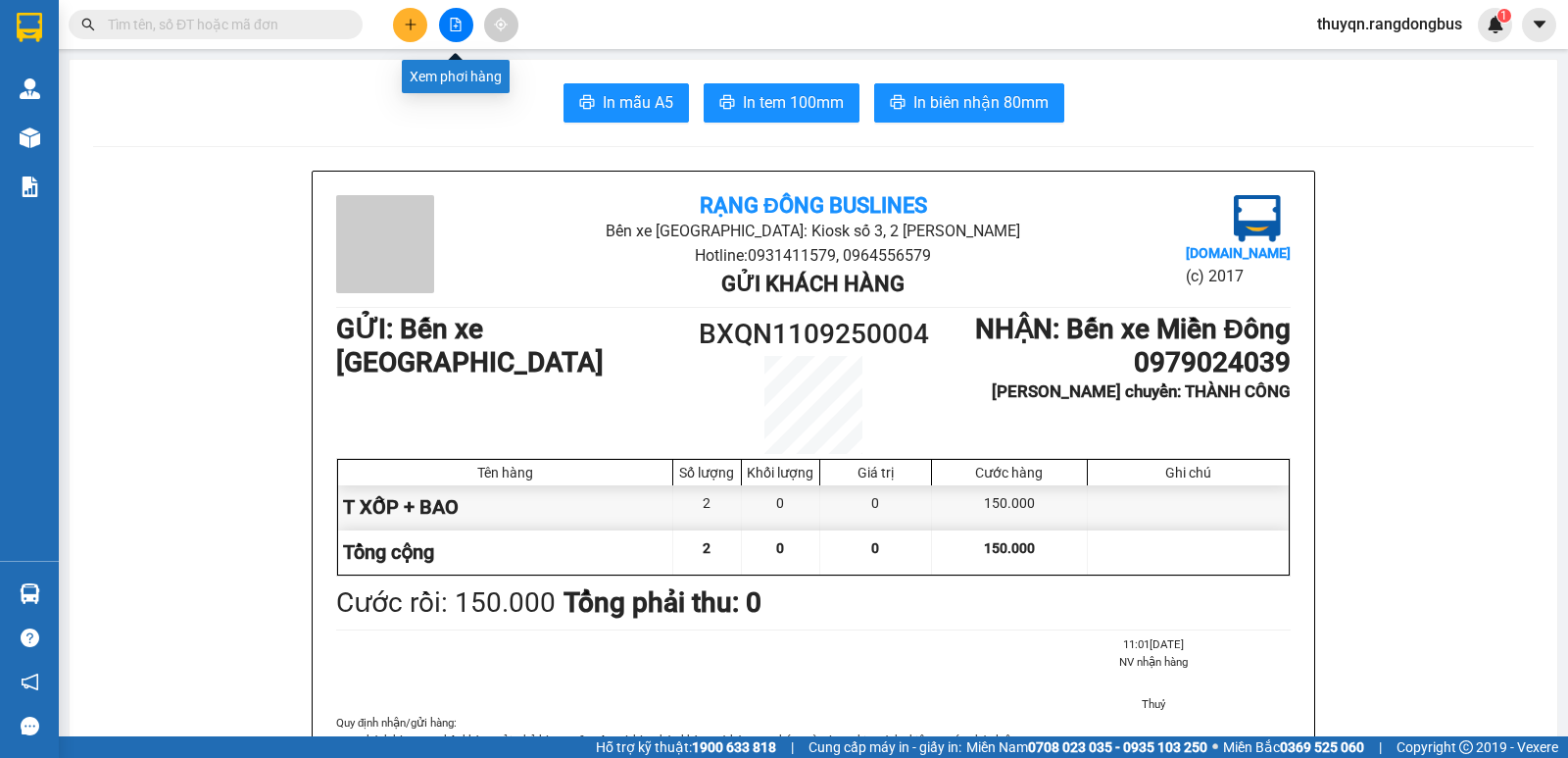
click at [457, 24] on icon "file-add" at bounding box center [456, 25] width 14 height 14
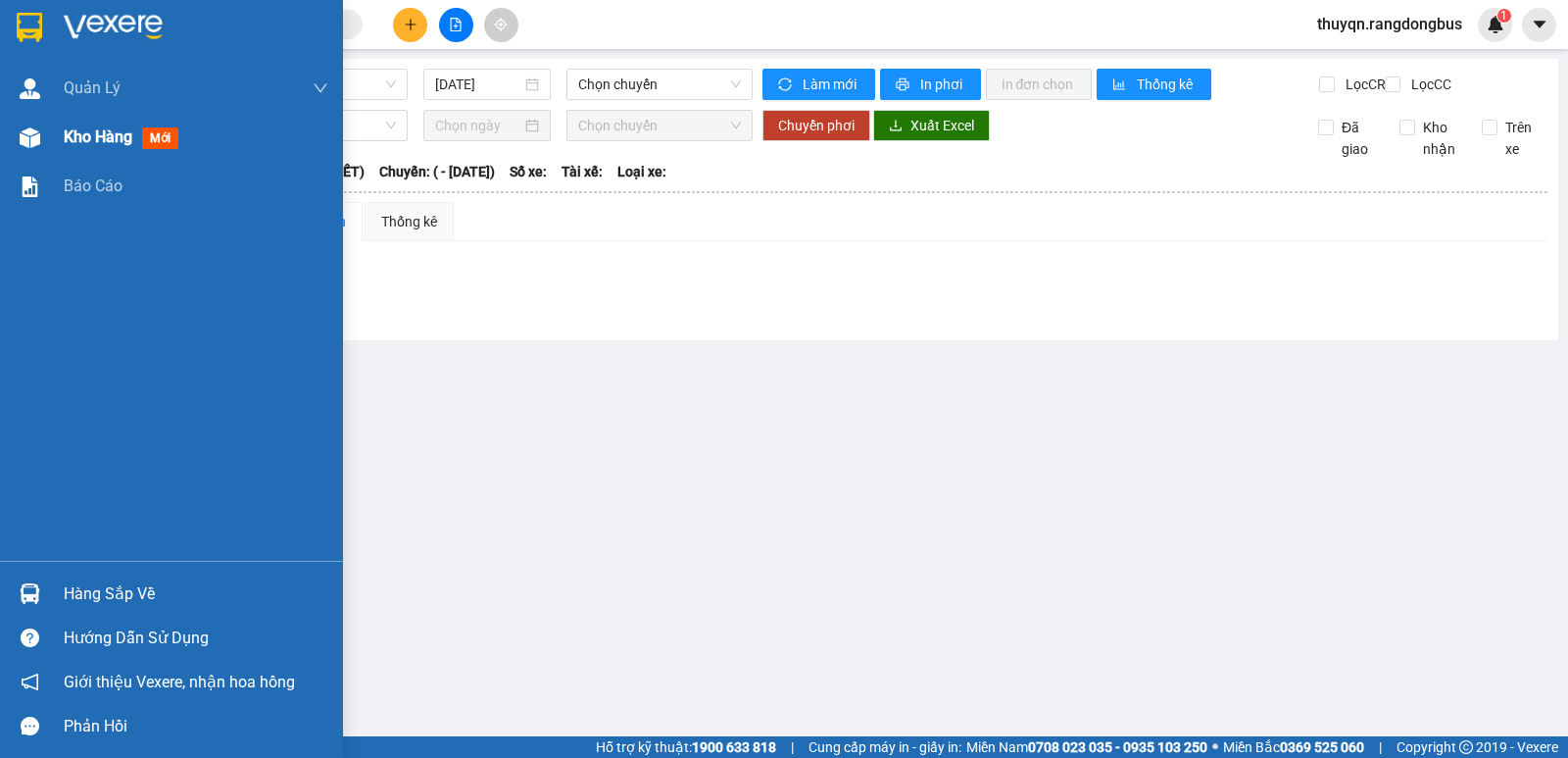
click at [81, 128] on span "Kho hàng" at bounding box center [98, 137] width 69 height 19
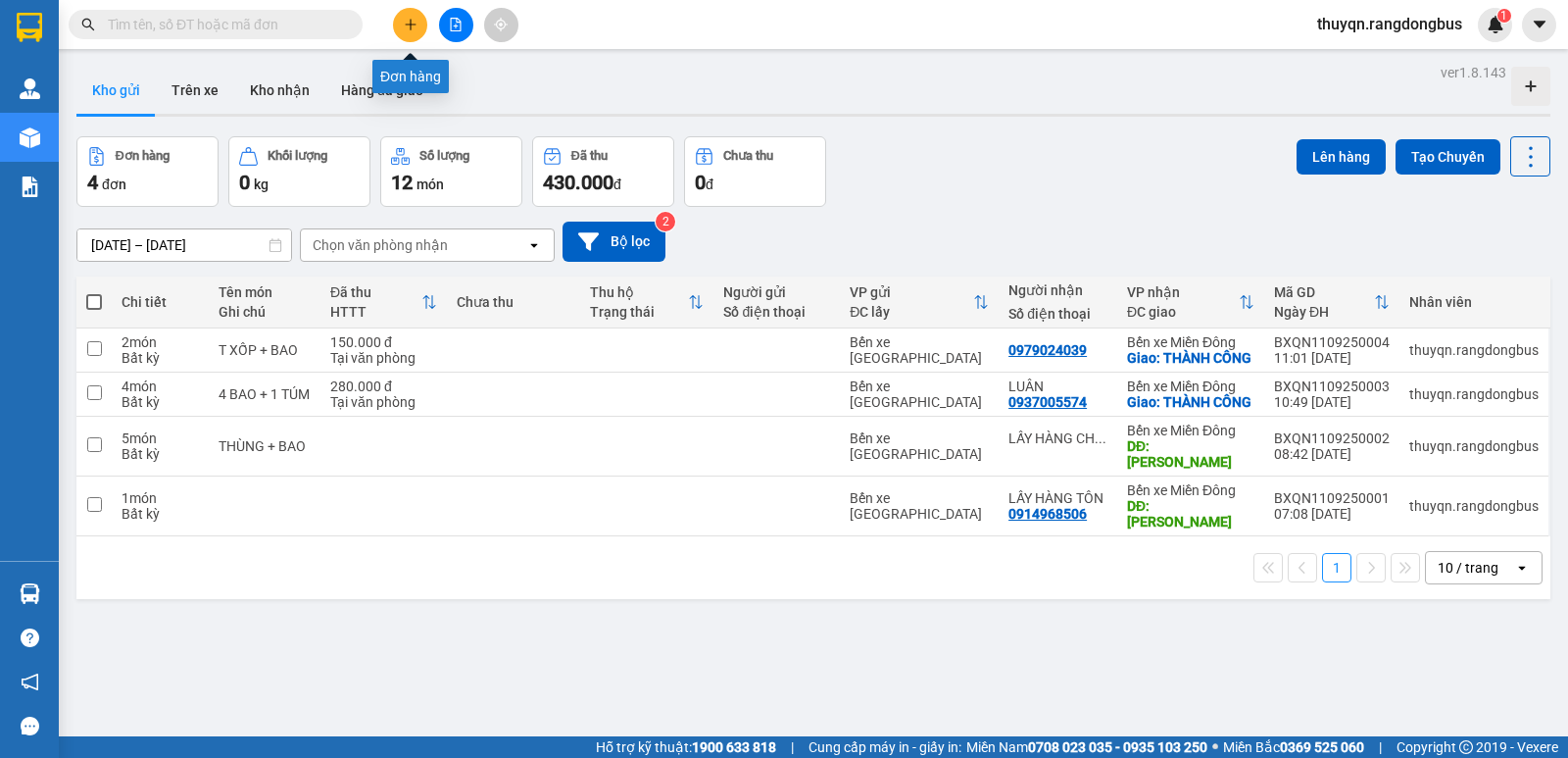
click at [410, 29] on icon "plus" at bounding box center [411, 25] width 14 height 14
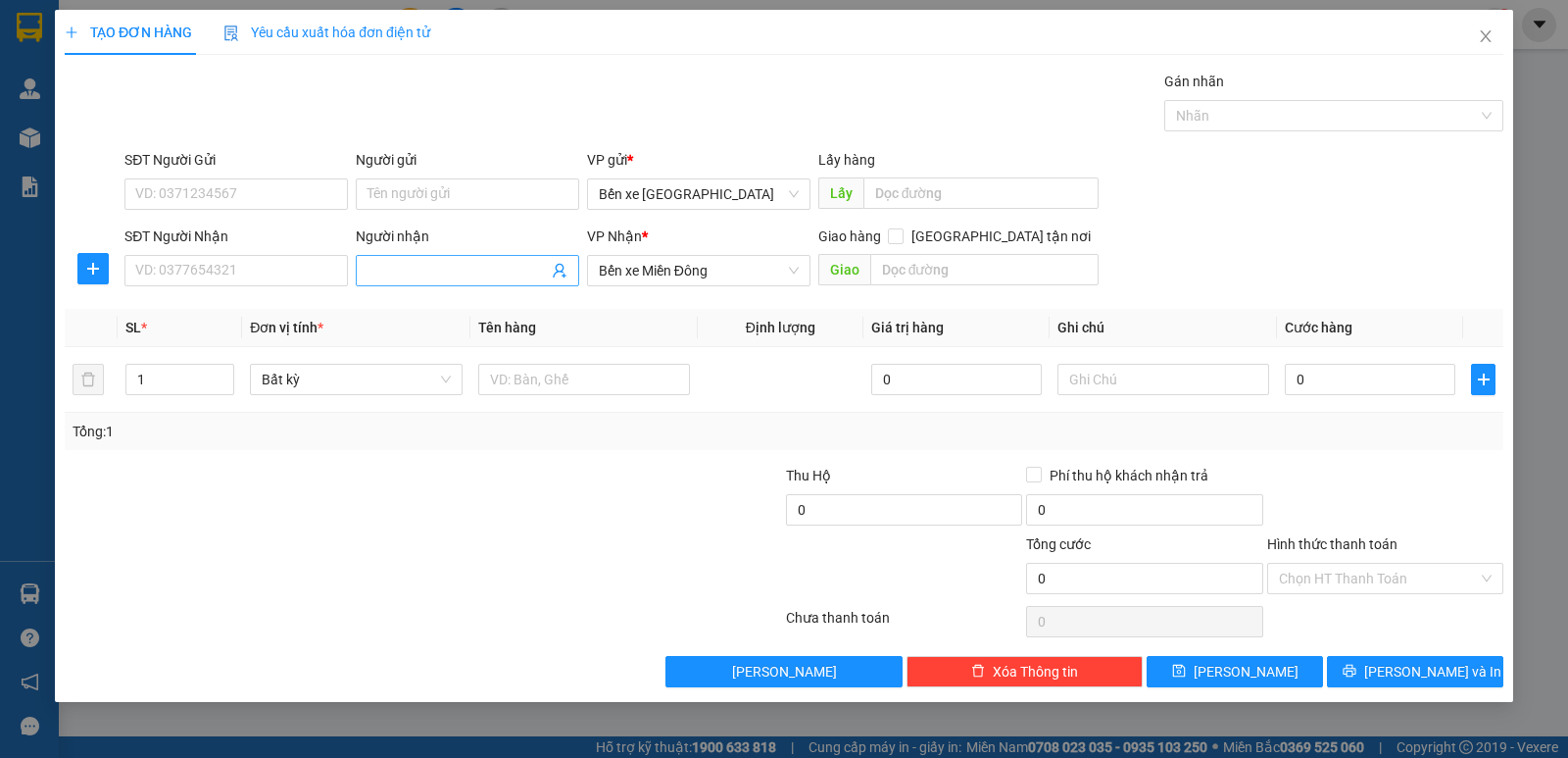
click at [408, 269] on input "Người nhận" at bounding box center [458, 271] width 180 height 22
type input "LẤY HÀNG HẠNH VIÊN"
click at [900, 274] on input "text" at bounding box center [985, 269] width 229 height 31
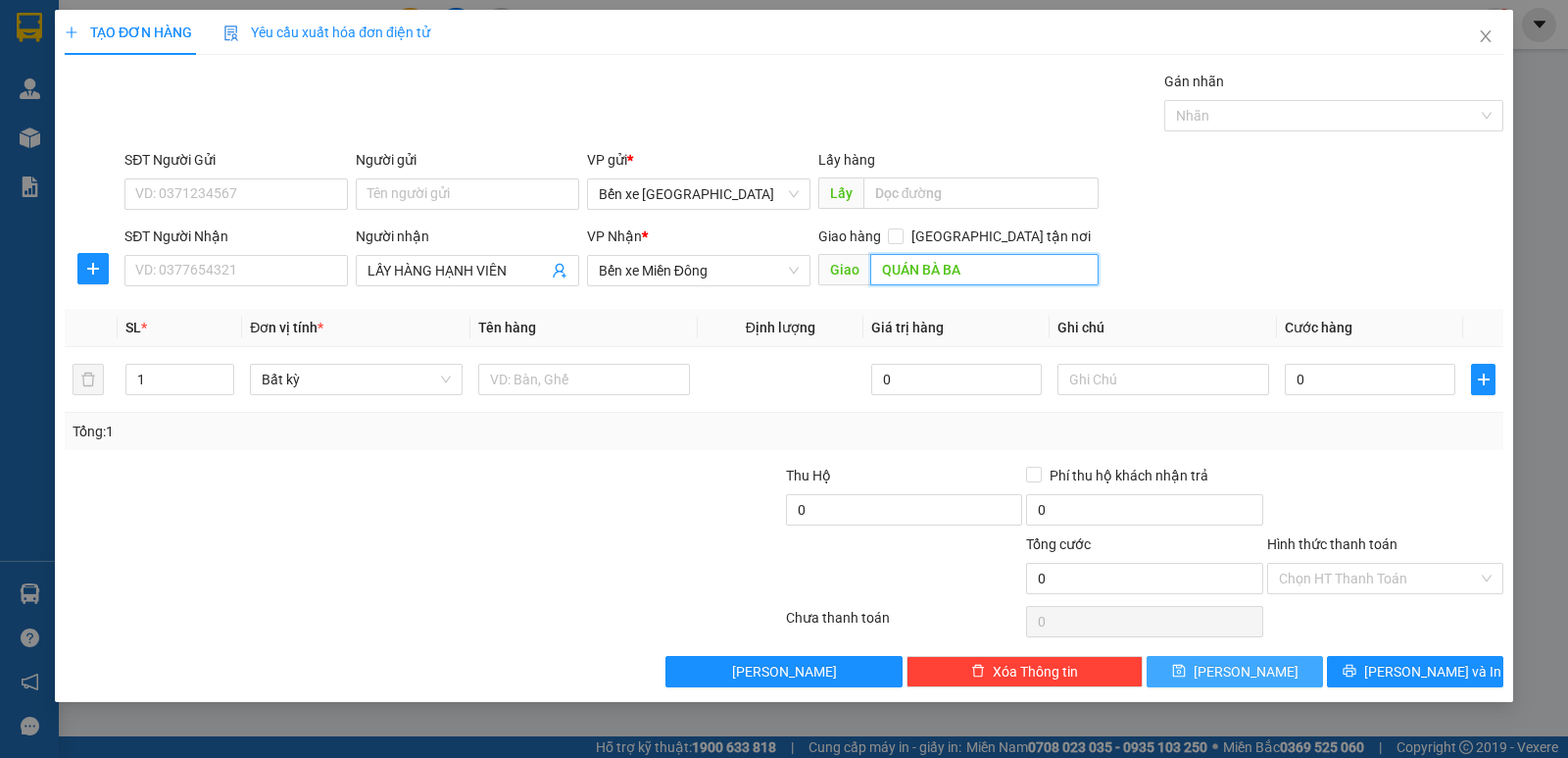
type input "QUÁN BÀ BA"
click at [1249, 672] on span "[PERSON_NAME]" at bounding box center [1245, 672] width 105 height 22
